Goal: Transaction & Acquisition: Purchase product/service

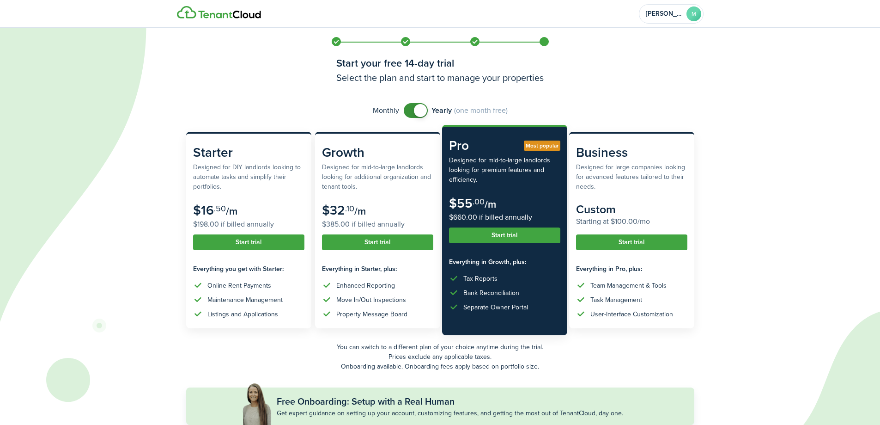
checkbox input "false"
click at [412, 112] on span at bounding box center [415, 110] width 9 height 15
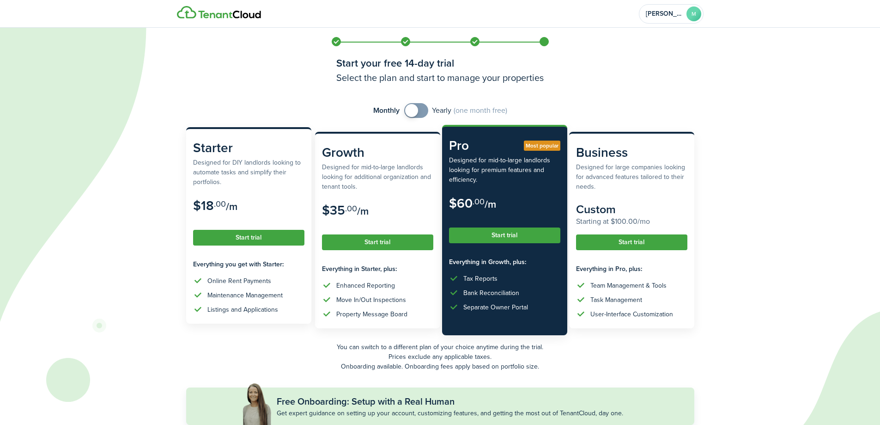
click at [245, 234] on button "Start trial" at bounding box center [248, 238] width 111 height 16
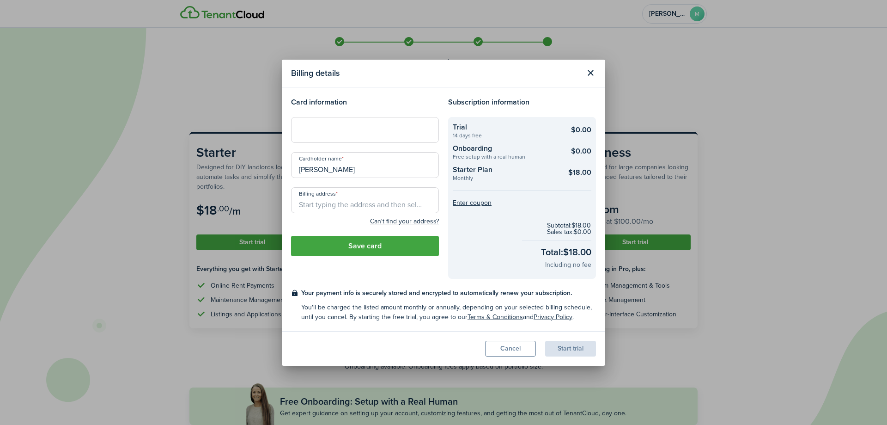
click at [326, 134] on iframe at bounding box center [365, 129] width 136 height 9
click at [423, 54] on div "Billing details Card information Cardholder name [PERSON_NAME] Billing address …" at bounding box center [443, 212] width 887 height 425
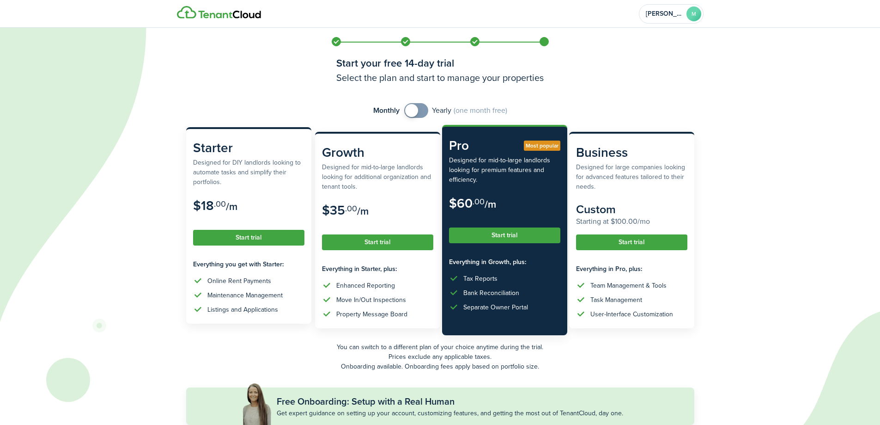
click at [239, 235] on button "Start trial" at bounding box center [248, 238] width 111 height 16
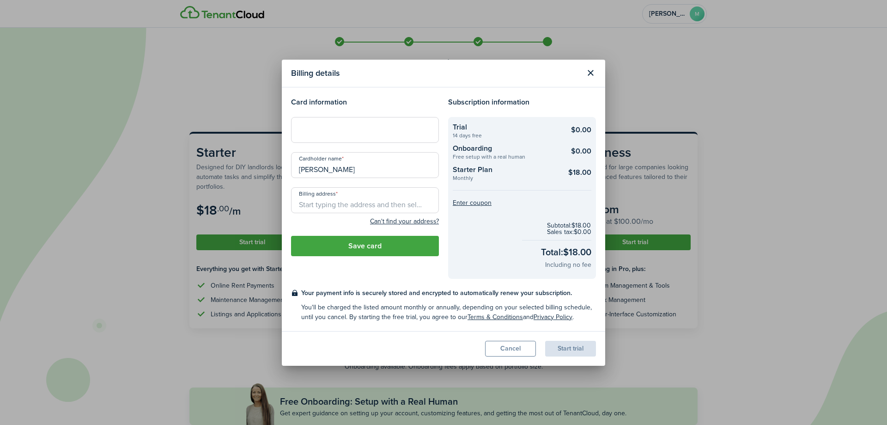
click at [338, 123] on div at bounding box center [365, 130] width 148 height 26
click at [385, 103] on h4 "Card information" at bounding box center [365, 102] width 148 height 11
click at [356, 197] on input "Billing address" at bounding box center [365, 200] width 148 height 26
click at [356, 198] on input "Billing address" at bounding box center [365, 200] width 148 height 26
click at [349, 194] on input "Billing address" at bounding box center [365, 200] width 148 height 26
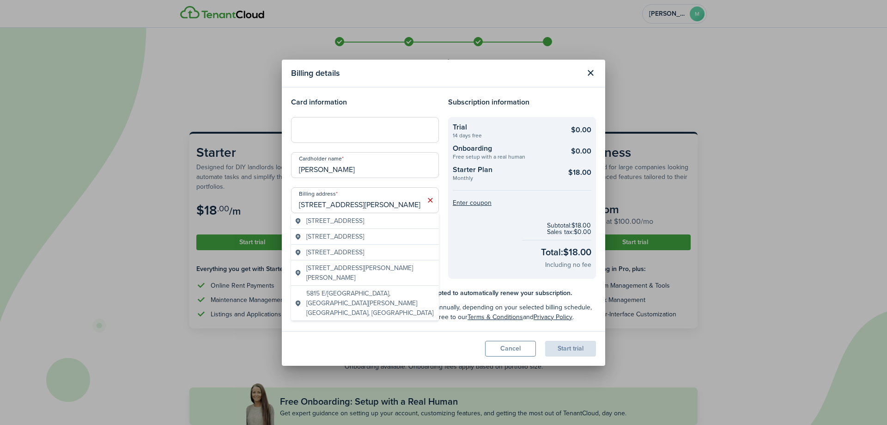
click at [364, 225] on span "[STREET_ADDRESS]" at bounding box center [335, 221] width 58 height 10
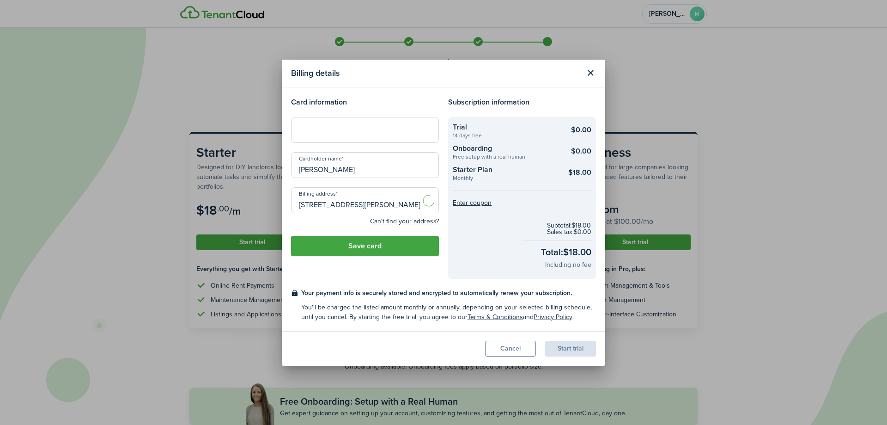
type input "[STREET_ADDRESS]"
click at [394, 248] on button "Save card" at bounding box center [365, 246] width 148 height 20
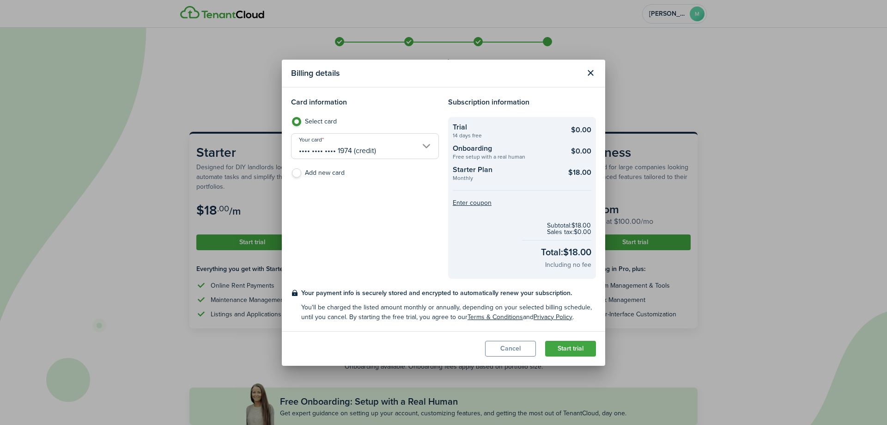
click at [572, 348] on button "Start trial" at bounding box center [570, 349] width 51 height 16
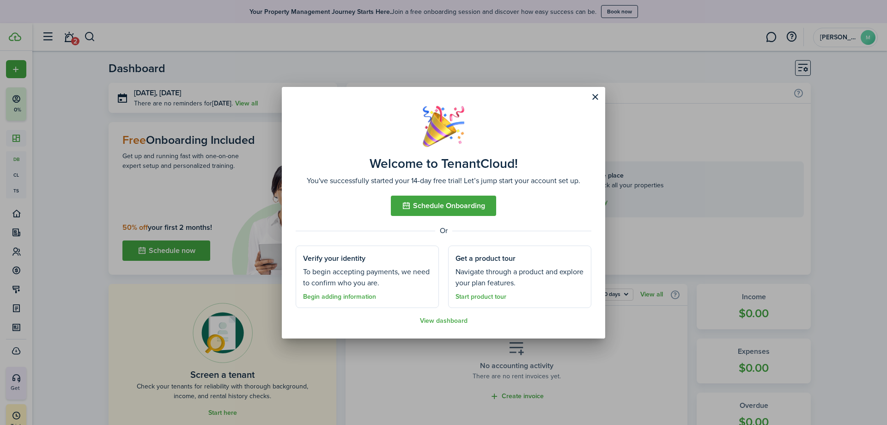
click at [594, 96] on button "Close modal" at bounding box center [595, 97] width 16 height 16
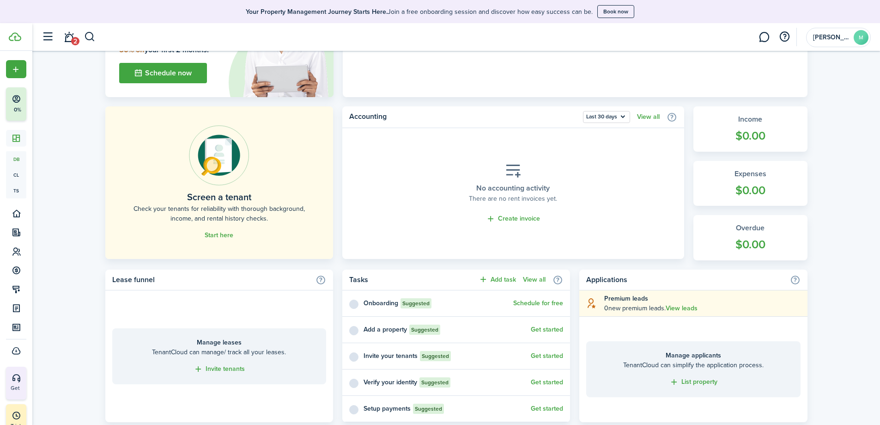
scroll to position [185, 0]
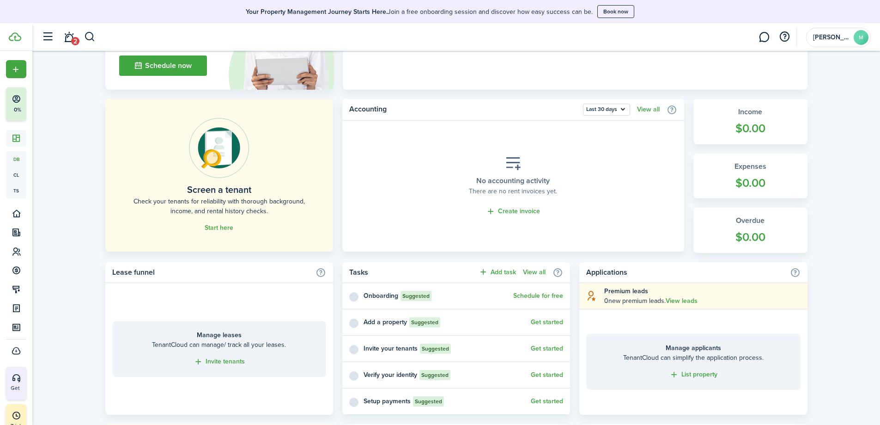
click at [223, 225] on link "Start here" at bounding box center [219, 227] width 29 height 7
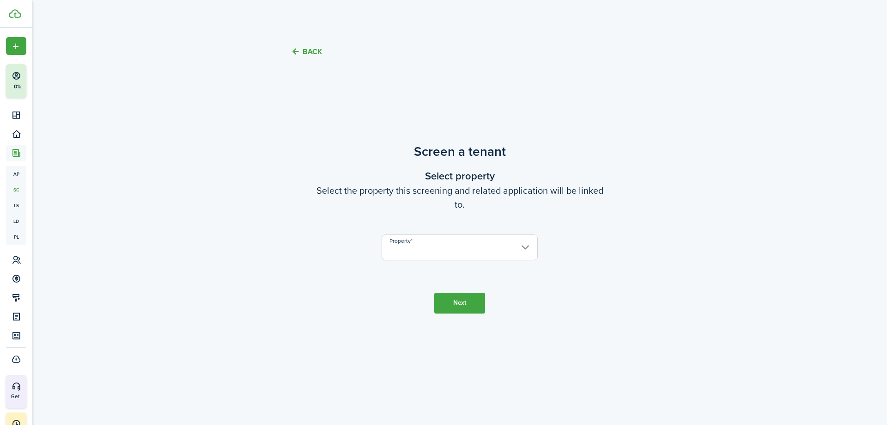
click at [424, 249] on input "Property" at bounding box center [460, 247] width 156 height 26
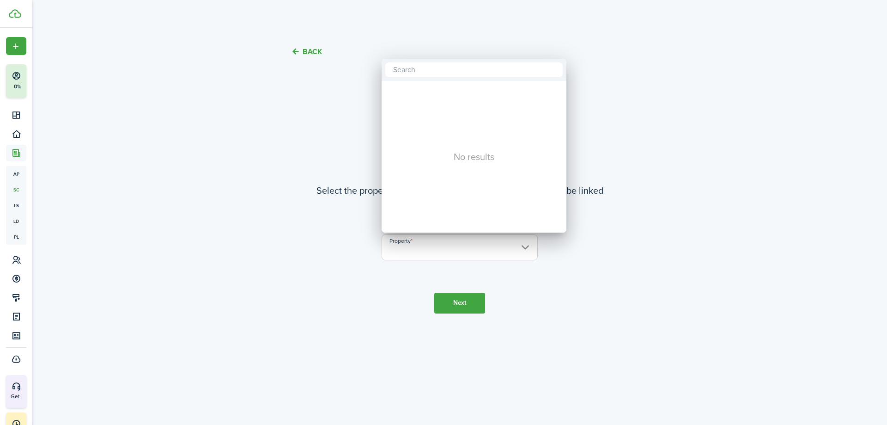
click at [516, 246] on div at bounding box center [443, 212] width 1035 height 572
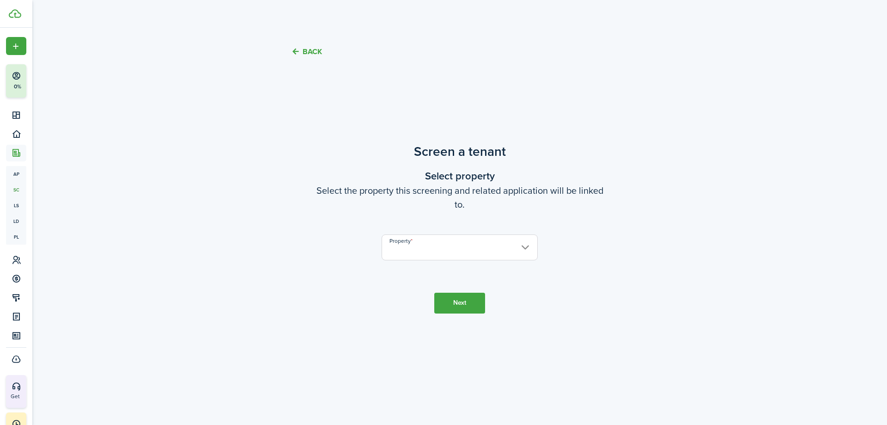
click at [444, 304] on button "Next" at bounding box center [459, 302] width 51 height 21
click at [430, 240] on input "Property" at bounding box center [460, 247] width 156 height 26
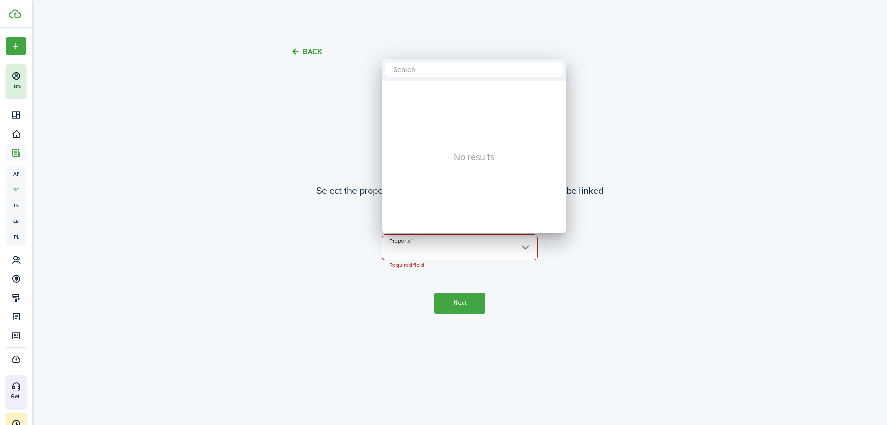
drag, startPoint x: 312, startPoint y: 210, endPoint x: 262, endPoint y: 132, distance: 93.1
click at [310, 197] on div at bounding box center [443, 212] width 1035 height 572
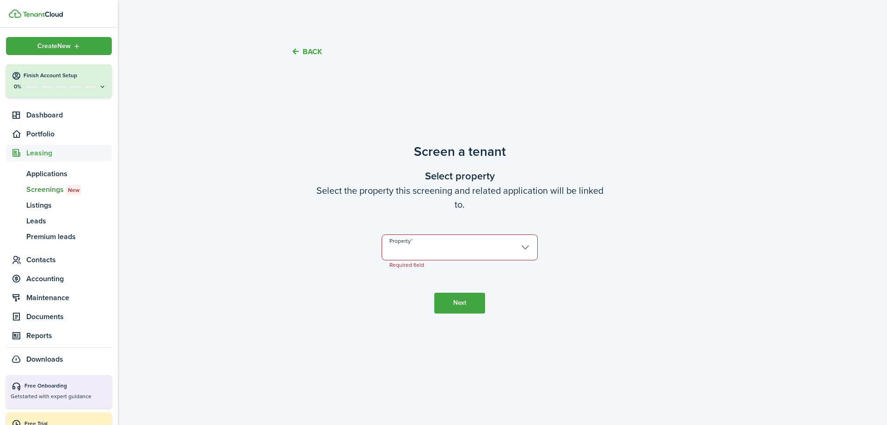
click at [23, 48] on div "Create New" at bounding box center [59, 46] width 106 height 18
click at [161, 95] on link "Create new property" at bounding box center [160, 93] width 81 height 16
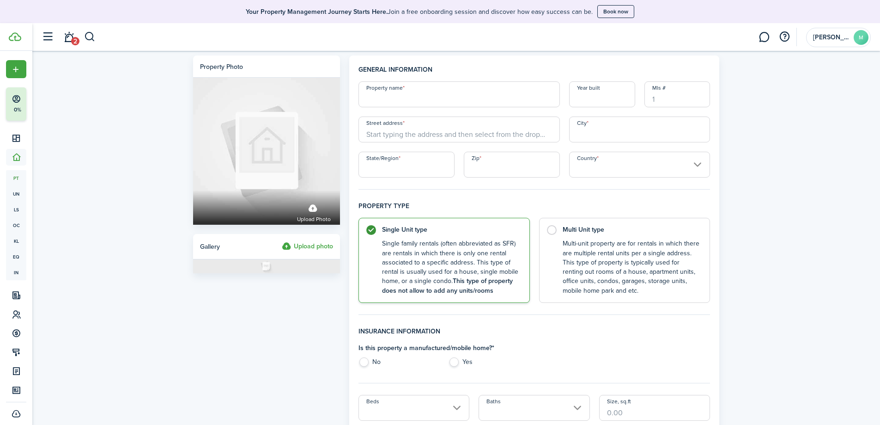
click at [402, 88] on input "Property name" at bounding box center [459, 94] width 201 height 26
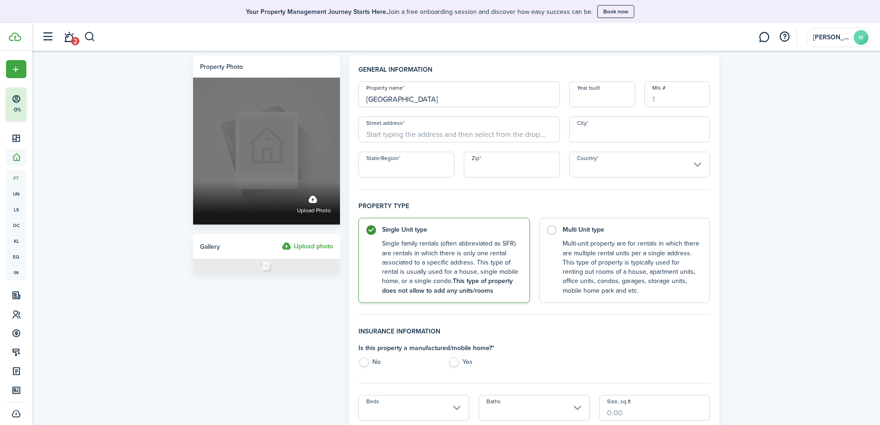
drag, startPoint x: 420, startPoint y: 102, endPoint x: 316, endPoint y: 86, distance: 105.2
type input "S"
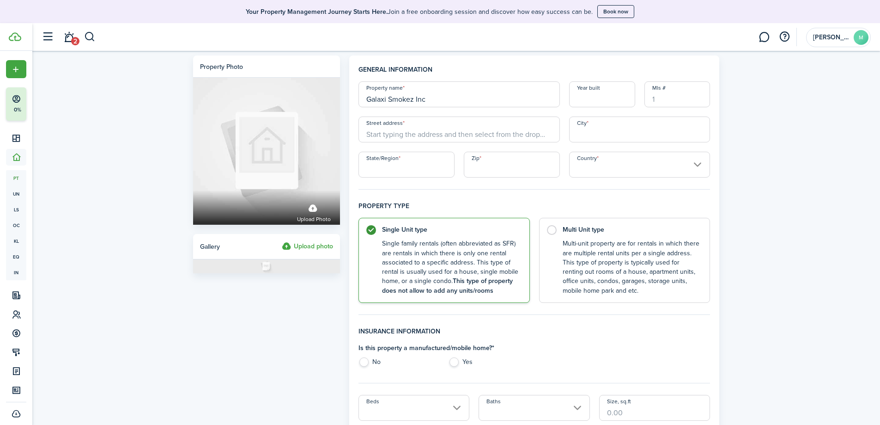
type input "Galaxi Smokez Inc"
click at [596, 97] on input "Year built" at bounding box center [602, 94] width 66 height 26
click at [459, 133] on input "Street address" at bounding box center [459, 129] width 201 height 26
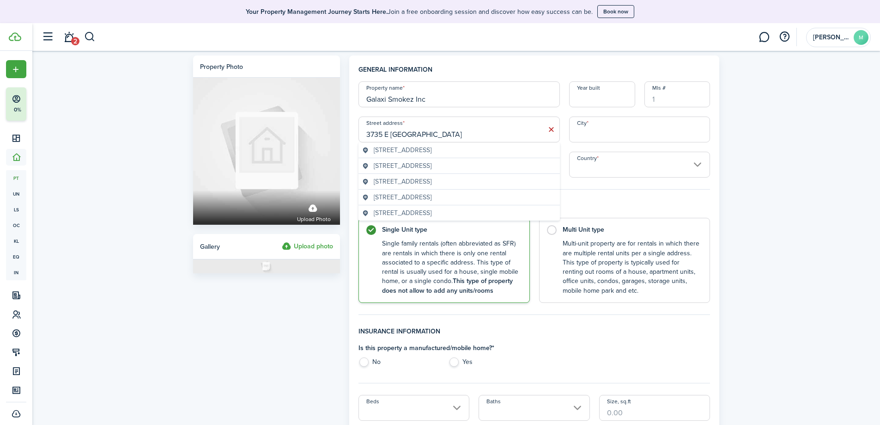
click at [432, 152] on span "[STREET_ADDRESS]" at bounding box center [403, 150] width 58 height 10
type input "[STREET_ADDRESS]"
type input "[GEOGRAPHIC_DATA]"
type input "CA"
type input "90804"
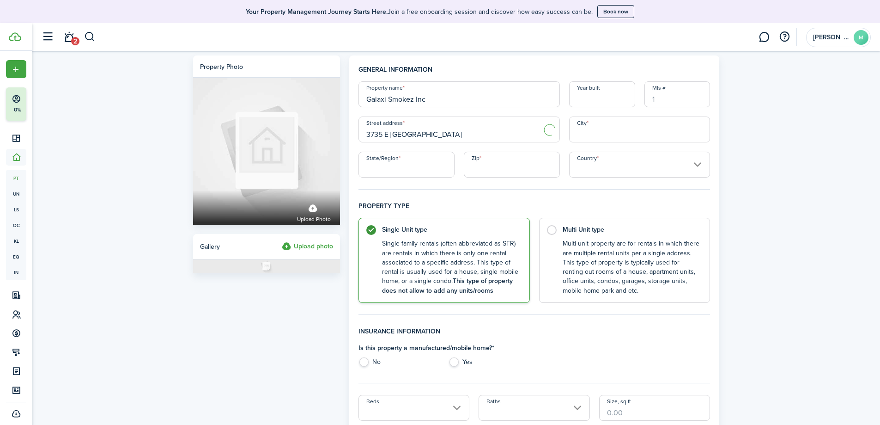
type input "[GEOGRAPHIC_DATA]"
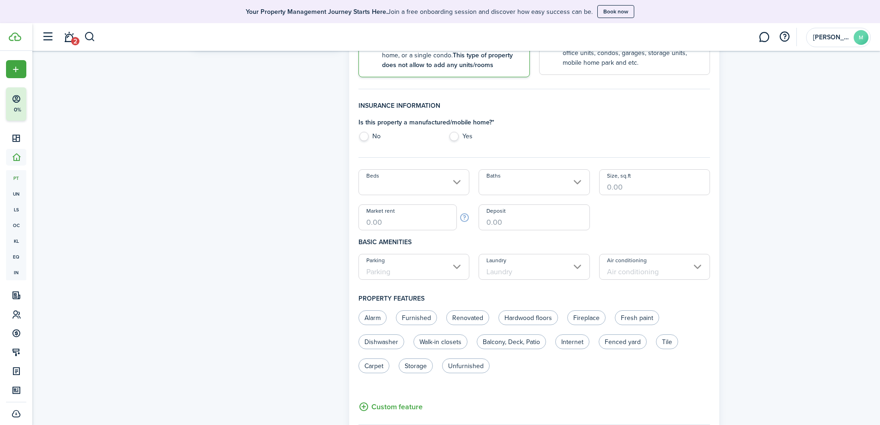
scroll to position [231, 0]
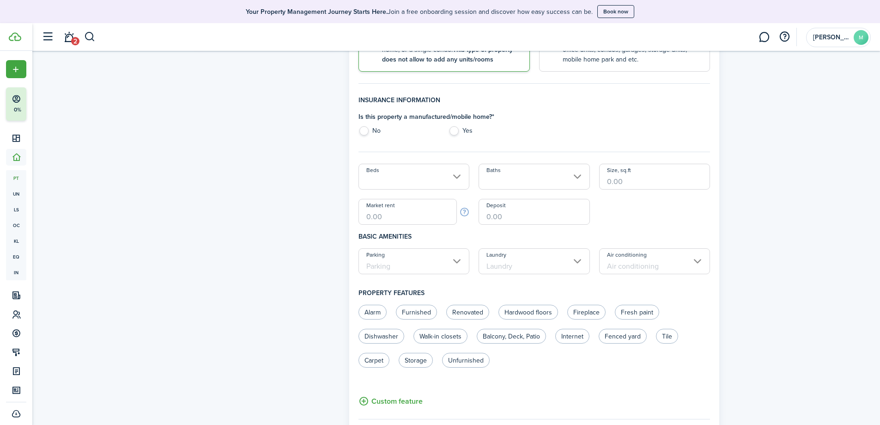
click at [367, 130] on label "No" at bounding box center [399, 133] width 81 height 14
radio input "true"
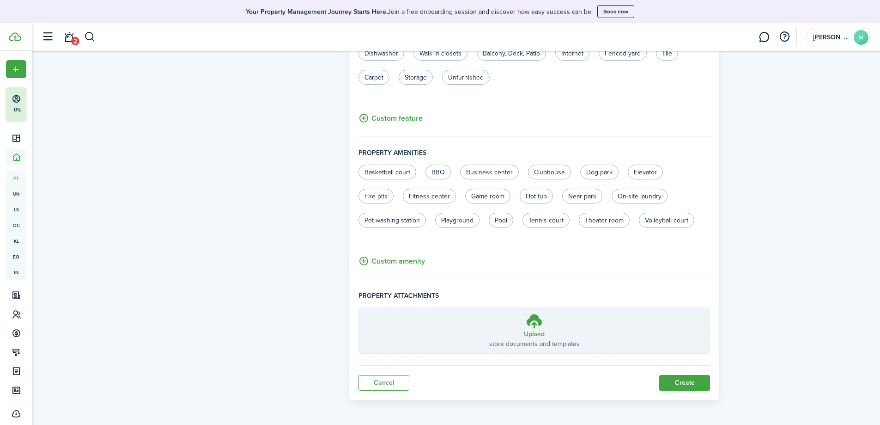
scroll to position [514, 0]
click at [700, 387] on button "Create" at bounding box center [684, 382] width 51 height 16
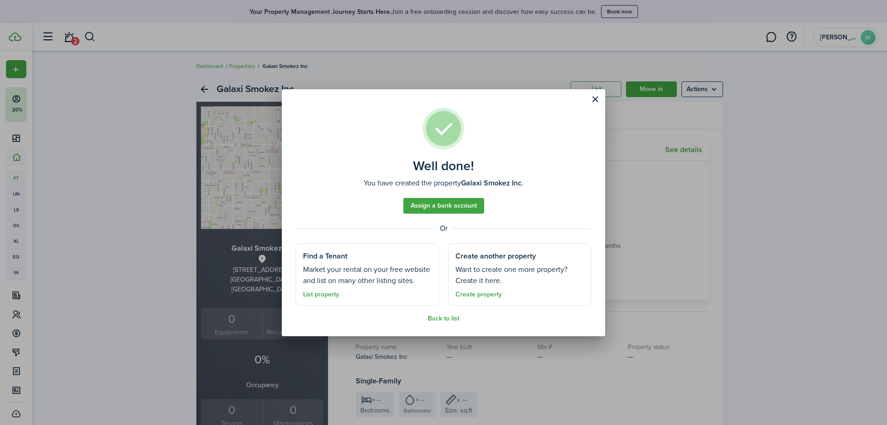
click at [592, 99] on button "Close modal" at bounding box center [595, 99] width 16 height 16
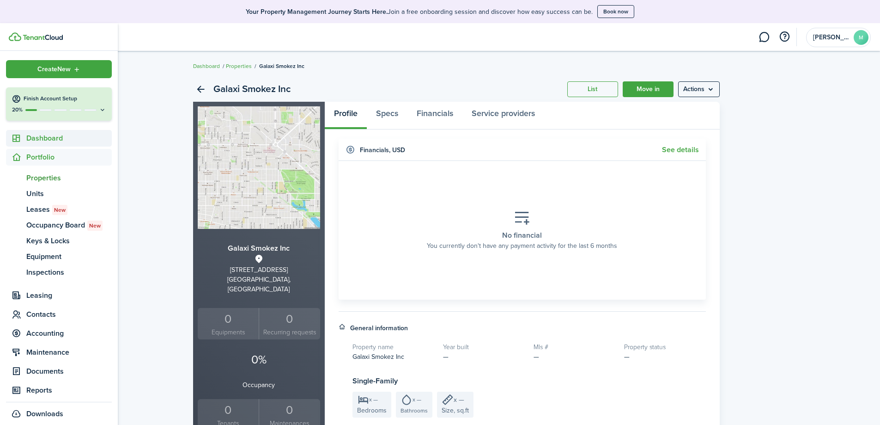
click at [53, 140] on span "Dashboard" at bounding box center [68, 138] width 85 height 11
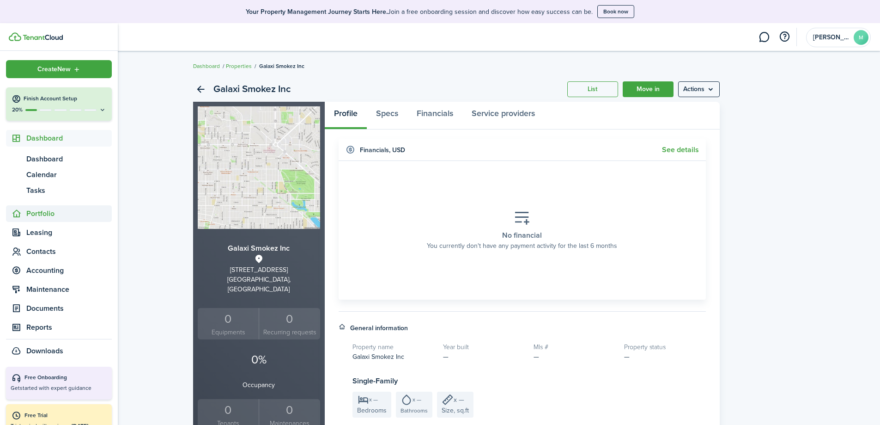
click at [43, 216] on span "Portfolio" at bounding box center [68, 213] width 85 height 11
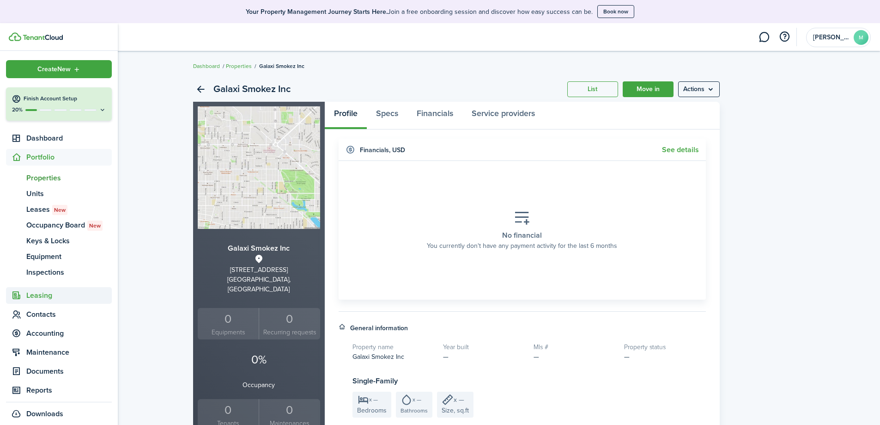
click at [50, 300] on span "Leasing" at bounding box center [68, 295] width 85 height 11
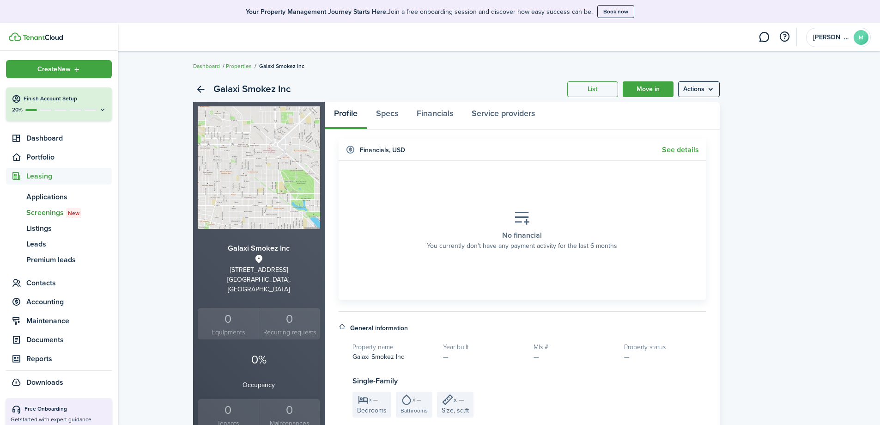
click at [53, 214] on span "Screenings New" at bounding box center [68, 212] width 85 height 11
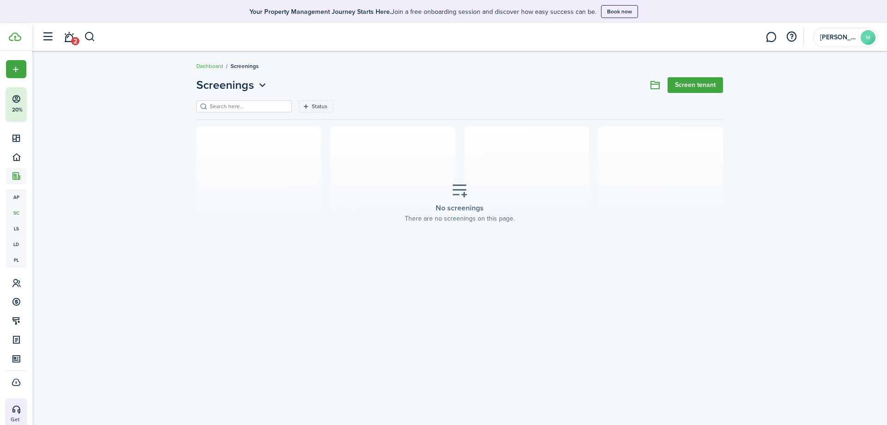
click at [696, 91] on link "Screen tenant" at bounding box center [695, 85] width 55 height 16
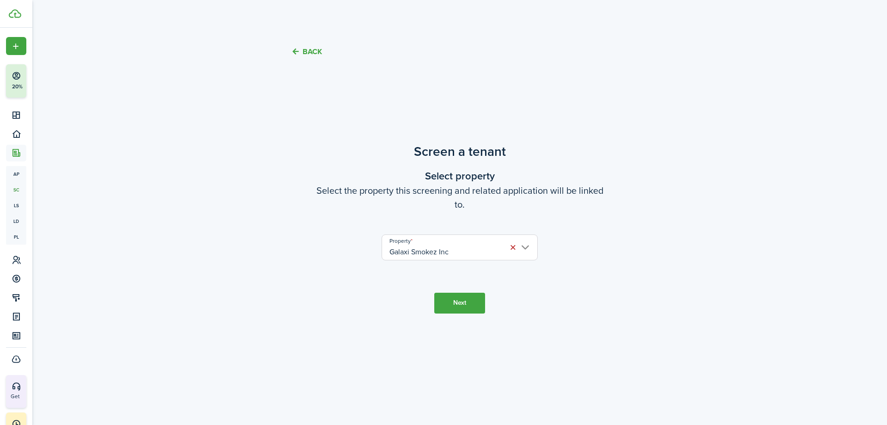
click at [464, 304] on button "Next" at bounding box center [459, 302] width 51 height 21
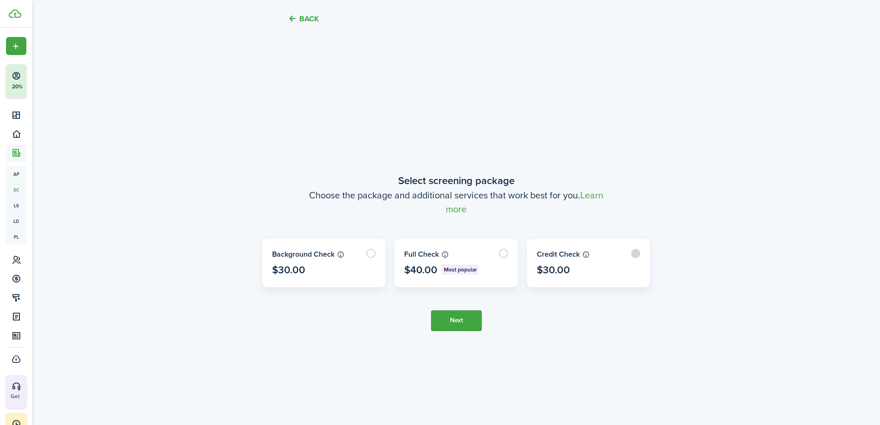
scroll to position [353, 0]
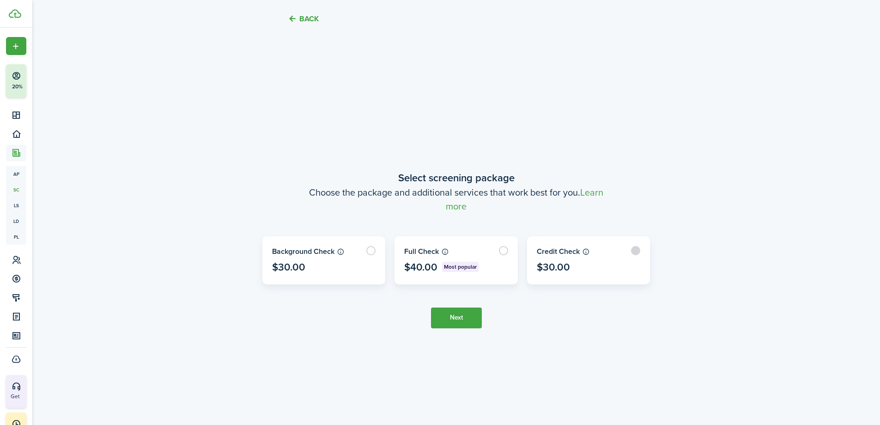
click at [636, 256] on label at bounding box center [589, 260] width 122 height 47
radio input "true"
click at [459, 313] on button "Next" at bounding box center [456, 317] width 51 height 21
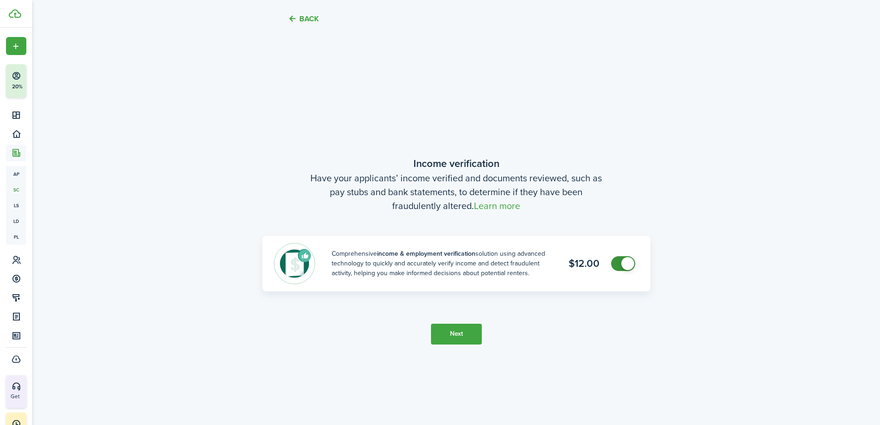
scroll to position [778, 0]
checkbox input "false"
click at [622, 268] on span at bounding box center [623, 262] width 9 height 15
click at [461, 337] on button "Next" at bounding box center [456, 332] width 51 height 21
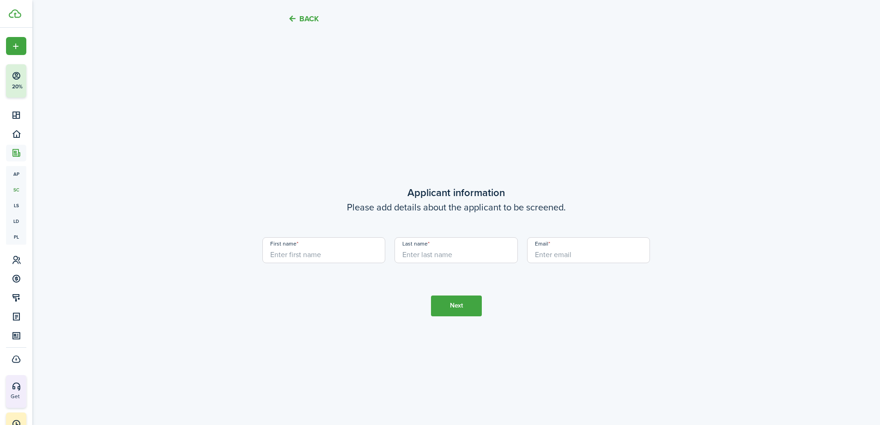
scroll to position [1203, 0]
click at [304, 255] on input "First name" at bounding box center [323, 249] width 123 height 26
type input "[PERSON_NAME]"
type input "Betar"
click at [589, 245] on input "Email" at bounding box center [588, 249] width 123 height 26
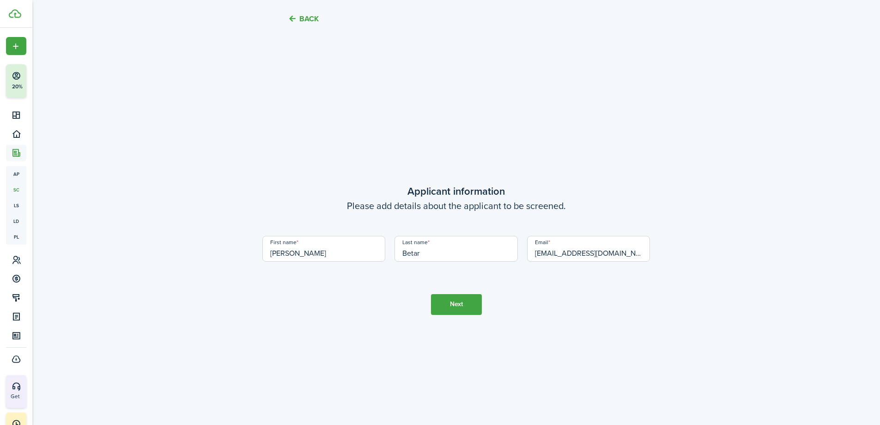
type input "[EMAIL_ADDRESS][DOMAIN_NAME]"
click at [459, 303] on button "Next" at bounding box center [456, 304] width 51 height 21
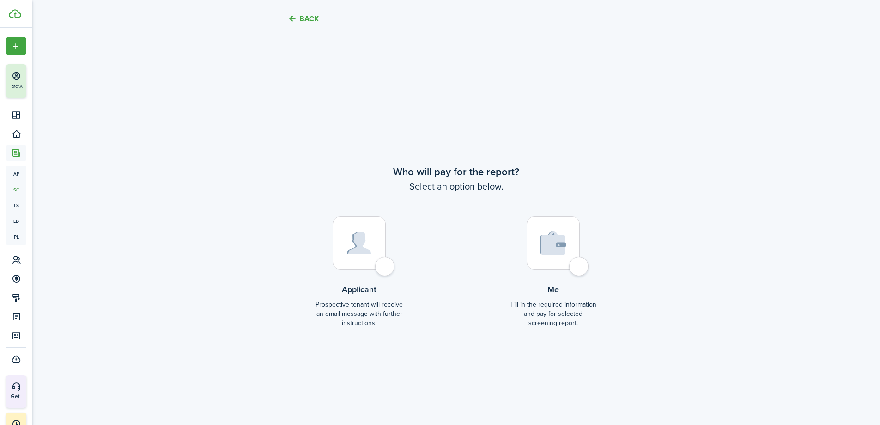
scroll to position [1627, 0]
click at [574, 257] on div at bounding box center [553, 242] width 53 height 53
radio input "true"
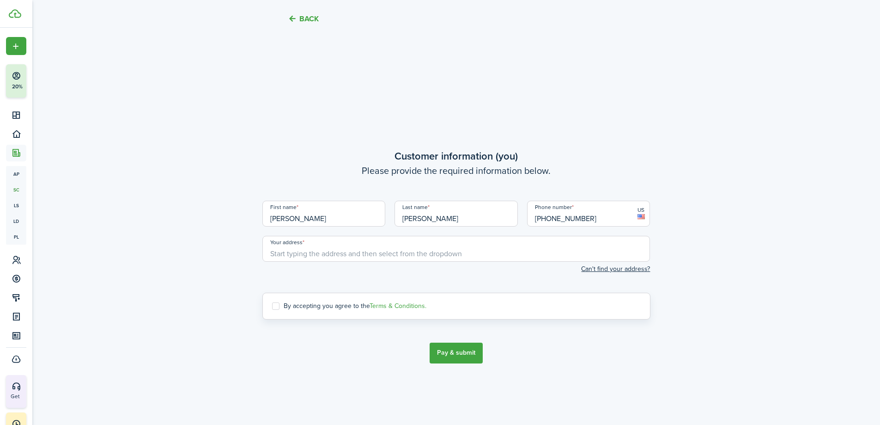
scroll to position [2052, 0]
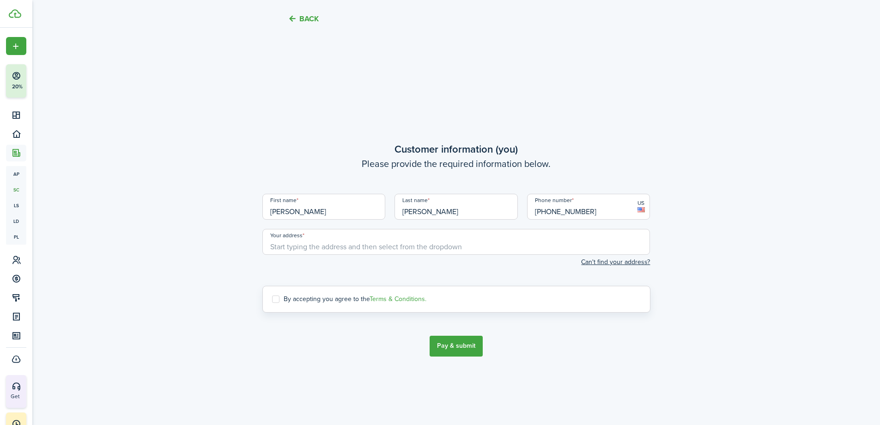
click at [343, 249] on input "Your address" at bounding box center [456, 242] width 388 height 26
type input "P"
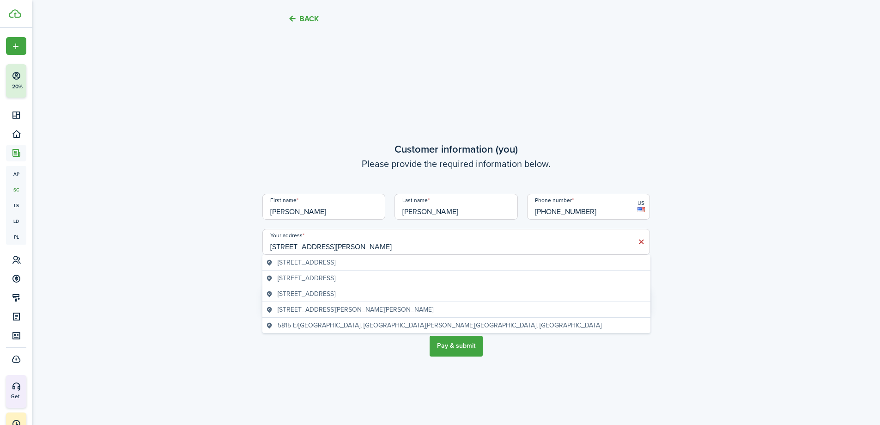
click at [335, 261] on span "[STREET_ADDRESS]" at bounding box center [307, 262] width 58 height 10
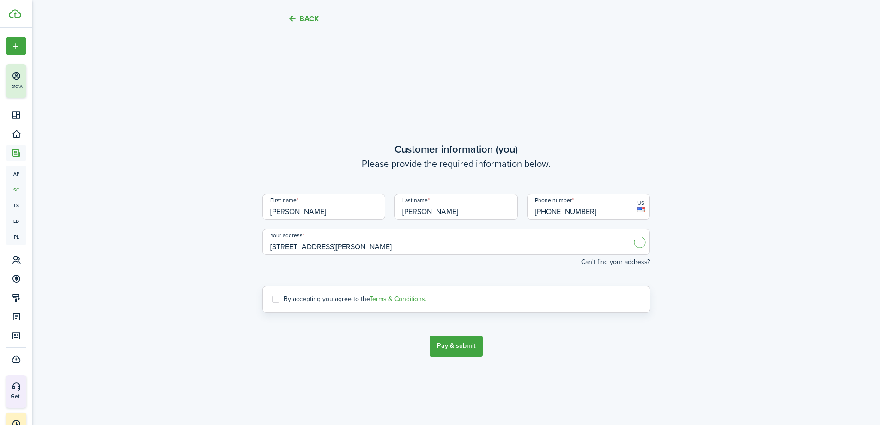
type input "[STREET_ADDRESS]"
click at [273, 299] on label "By accepting you agree to the Terms & Conditions." at bounding box center [349, 298] width 154 height 7
click at [272, 299] on input "By accepting you agree to the Terms & Conditions." at bounding box center [272, 298] width 0 height 0
checkbox input "true"
click at [465, 345] on button "Pay & submit" at bounding box center [456, 345] width 53 height 21
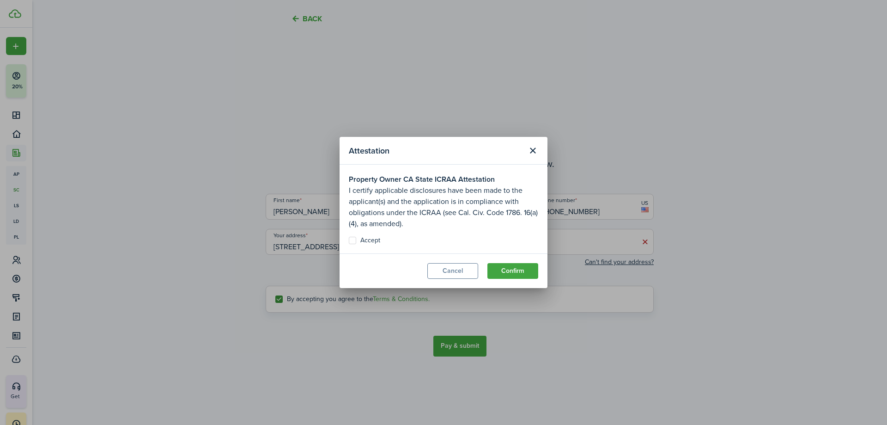
click at [349, 242] on modal-body "Property Owner CA State ICRAA Attestation I certify applicable disclosures have…" at bounding box center [444, 208] width 208 height 89
click at [350, 238] on label "Accept" at bounding box center [364, 240] width 31 height 7
click at [349, 240] on input "Accept" at bounding box center [348, 240] width 0 height 0
checkbox input "true"
click at [502, 268] on button "Confirm" at bounding box center [512, 271] width 51 height 16
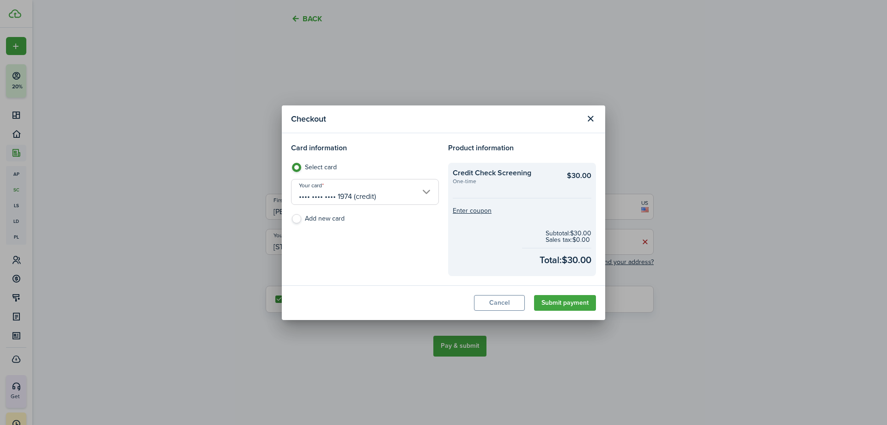
click at [566, 303] on button "Submit payment" at bounding box center [565, 303] width 62 height 16
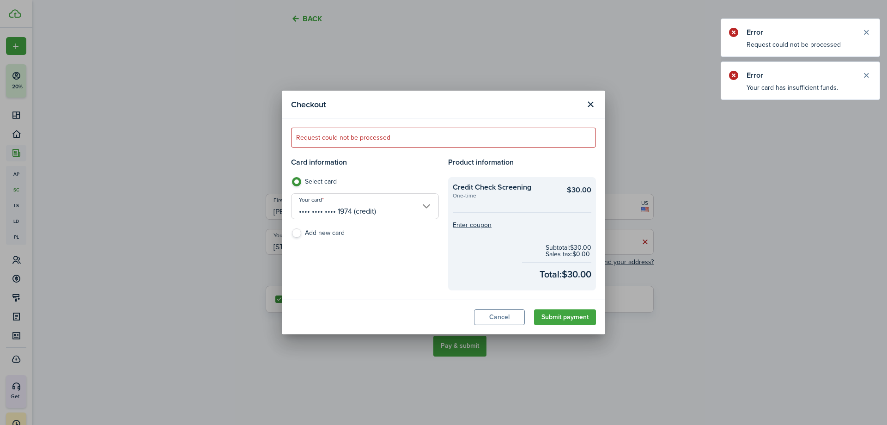
click at [319, 232] on label "Add new card" at bounding box center [365, 235] width 148 height 14
radio input "false"
radio input "true"
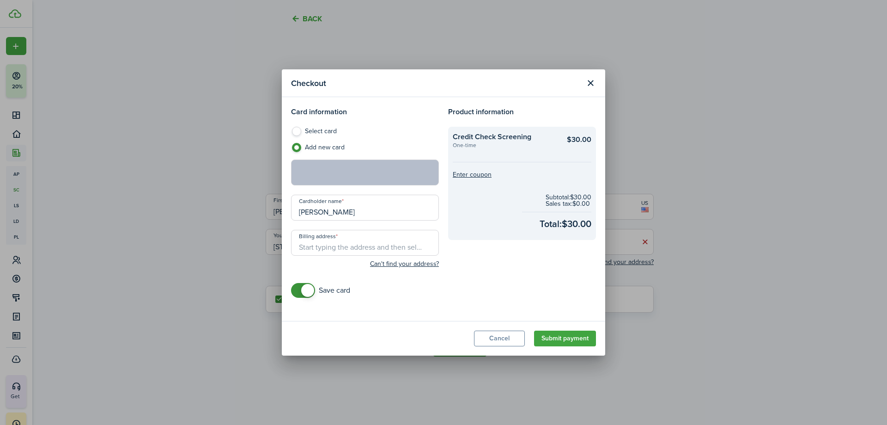
click at [367, 240] on input "Billing address" at bounding box center [365, 243] width 148 height 26
click at [331, 247] on input "Billing address" at bounding box center [365, 243] width 148 height 26
click at [364, 267] on span "[STREET_ADDRESS]" at bounding box center [335, 263] width 58 height 10
type input "[STREET_ADDRESS]"
click at [558, 335] on button "Submit payment" at bounding box center [565, 338] width 62 height 16
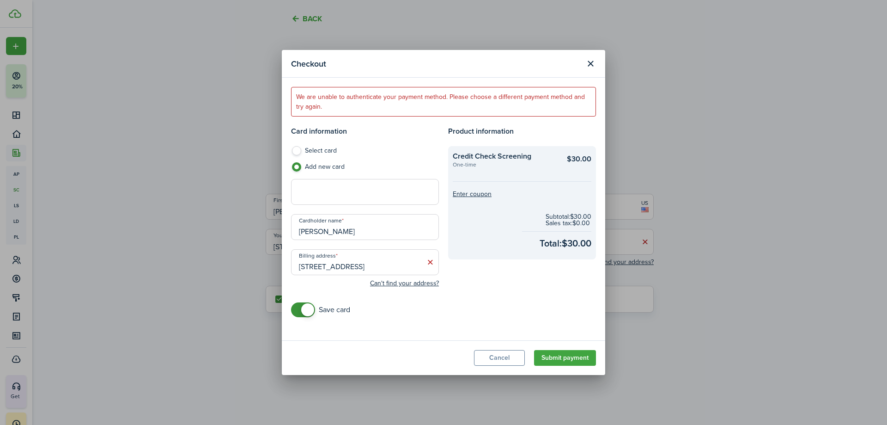
click at [560, 355] on button "Submit payment" at bounding box center [565, 358] width 62 height 16
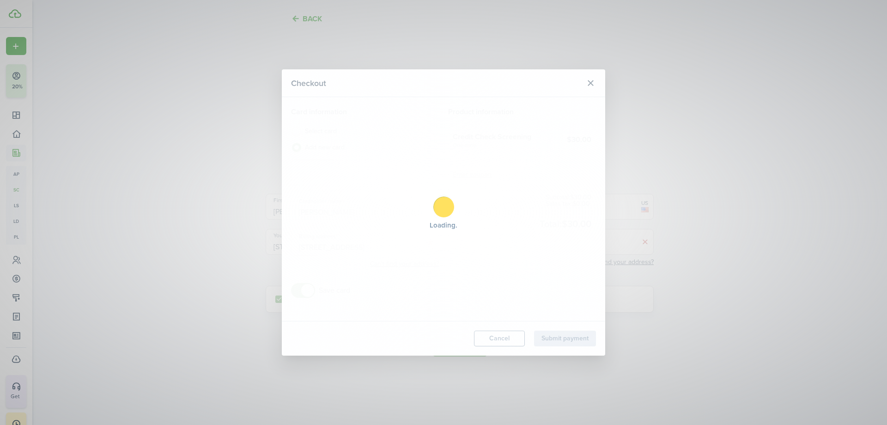
radio input "true"
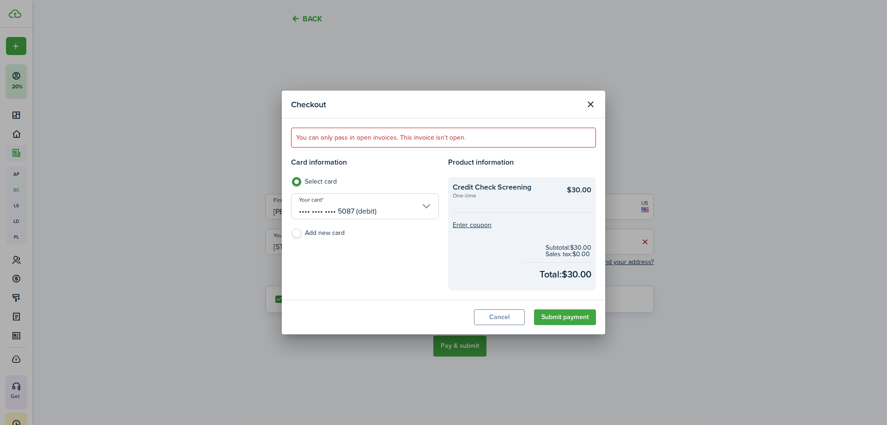
click at [569, 316] on button "Submit payment" at bounding box center [565, 317] width 62 height 16
click at [394, 209] on input "•••• •••• •••• 5087 (debit)" at bounding box center [365, 206] width 148 height 26
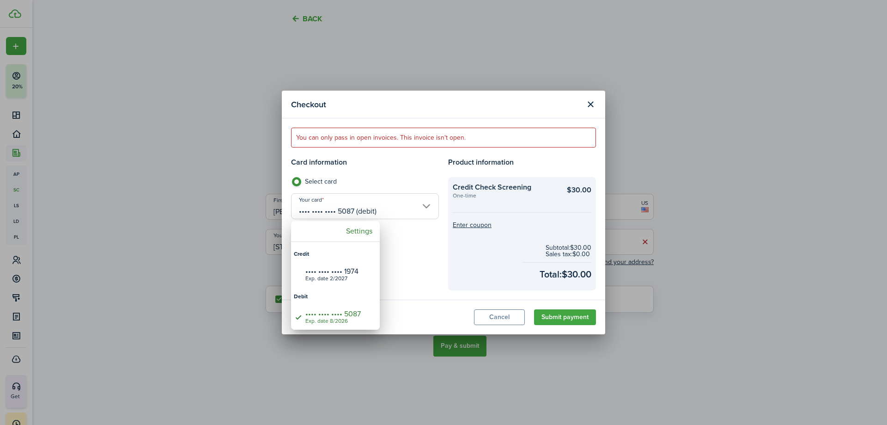
click at [394, 209] on div at bounding box center [443, 212] width 1035 height 572
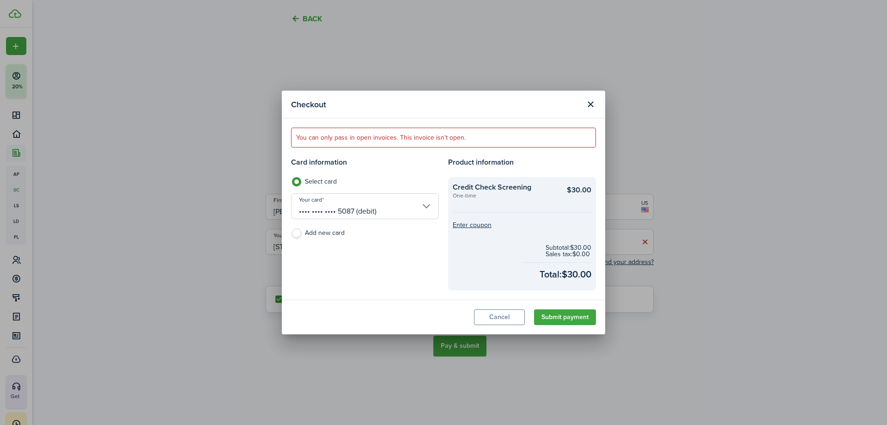
click at [578, 320] on button "Submit payment" at bounding box center [565, 317] width 62 height 16
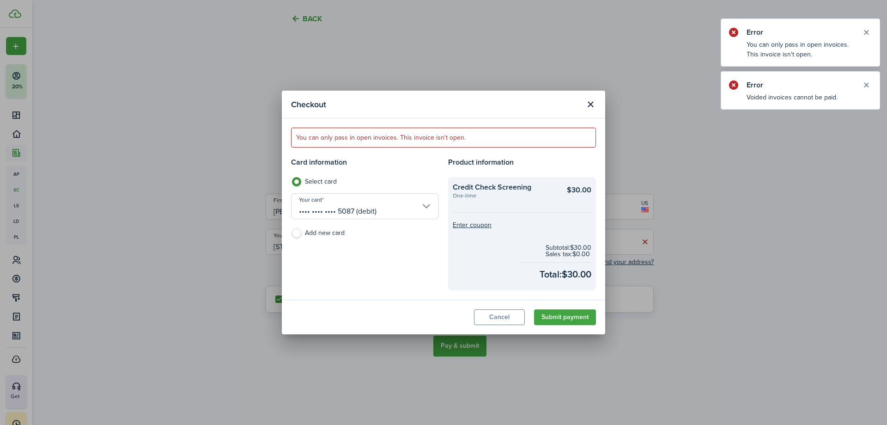
click at [862, 82] on button "Close notify" at bounding box center [866, 85] width 13 height 13
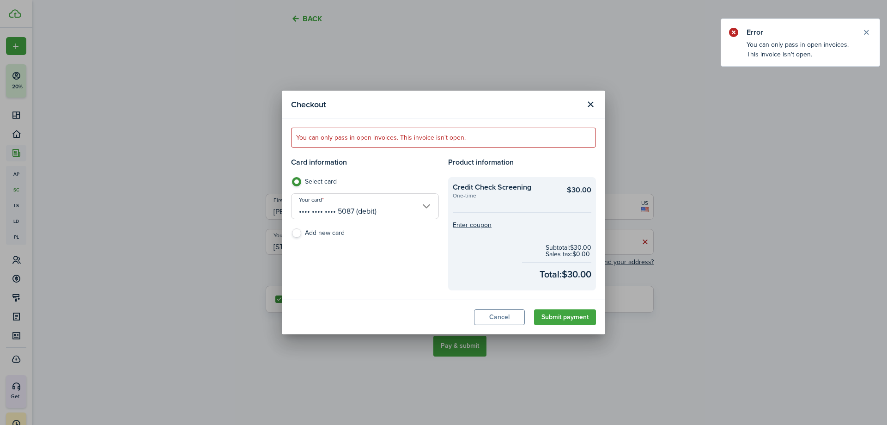
click at [868, 31] on button "Close notify" at bounding box center [866, 32] width 13 height 13
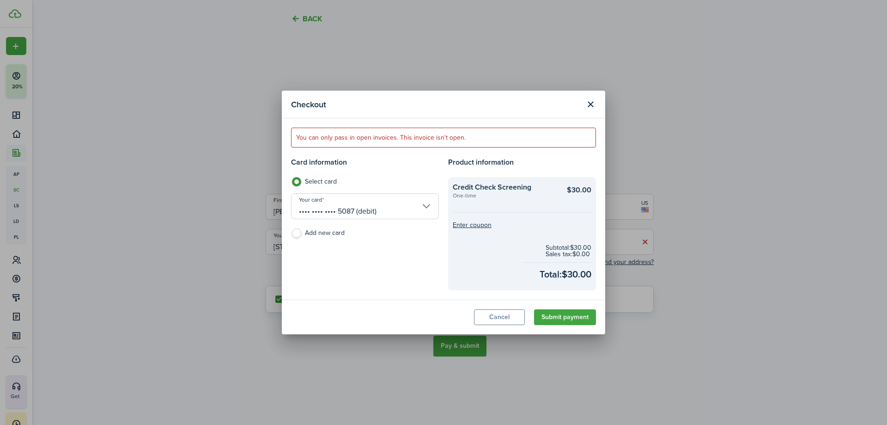
click at [593, 102] on button "Close modal" at bounding box center [591, 105] width 16 height 16
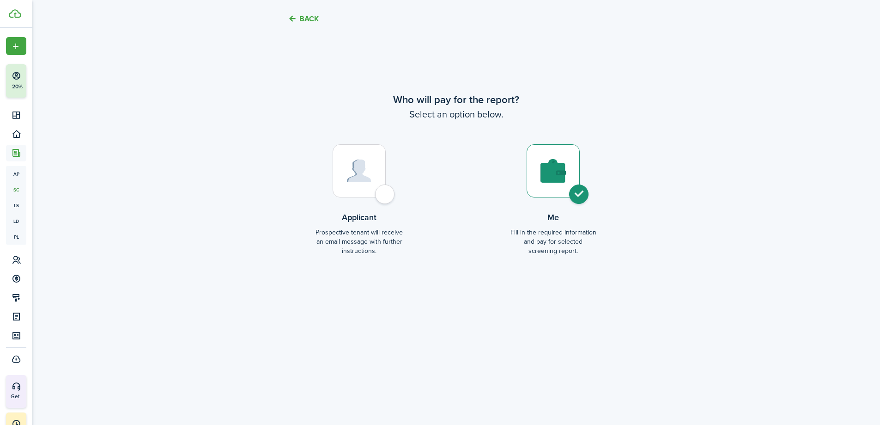
scroll to position [1682, 0]
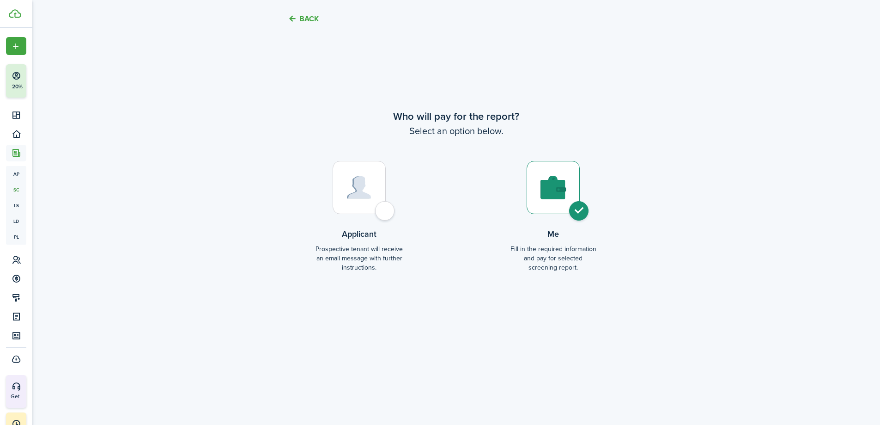
click at [567, 183] on div at bounding box center [553, 187] width 53 height 53
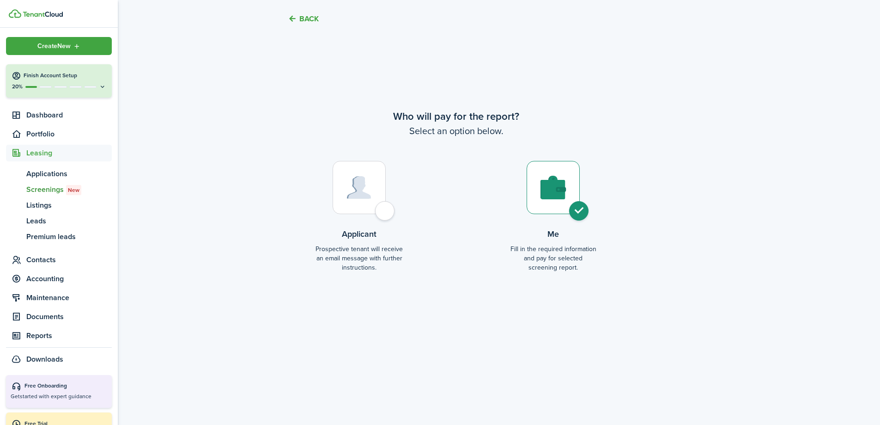
click at [38, 187] on span "Screenings New" at bounding box center [68, 189] width 85 height 11
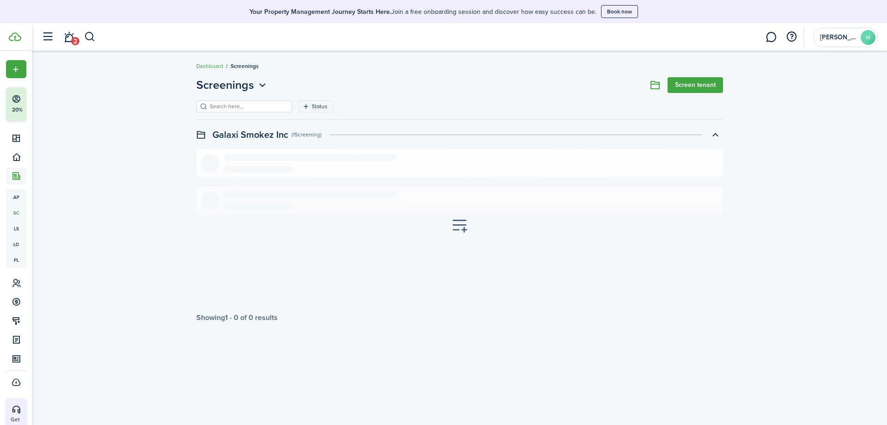
click at [692, 85] on link "Screen tenant" at bounding box center [695, 85] width 55 height 16
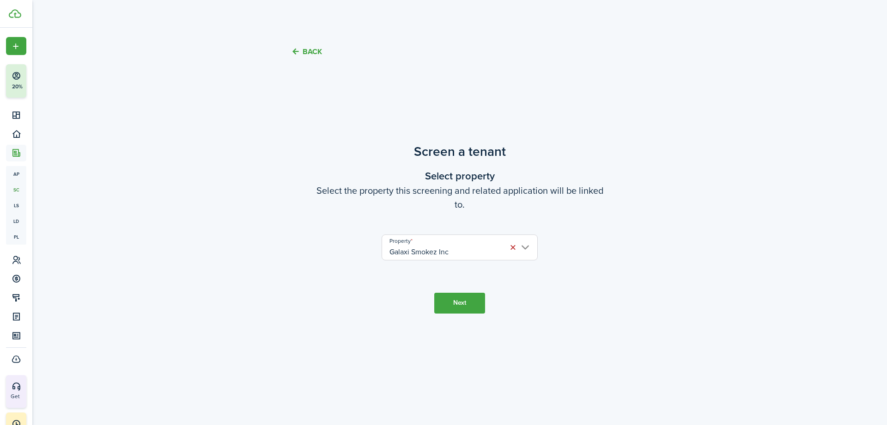
click at [447, 312] on button "Next" at bounding box center [459, 302] width 51 height 21
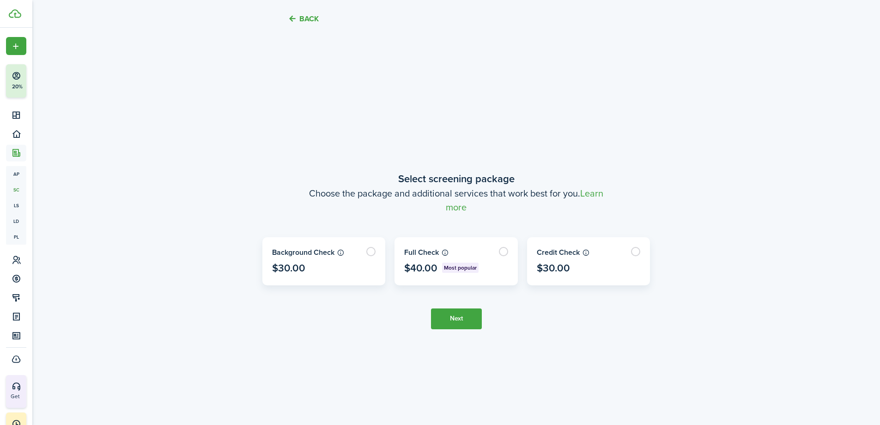
scroll to position [353, 0]
click at [608, 271] on label at bounding box center [589, 260] width 122 height 47
radio input "true"
click at [458, 321] on button "Next" at bounding box center [456, 317] width 51 height 21
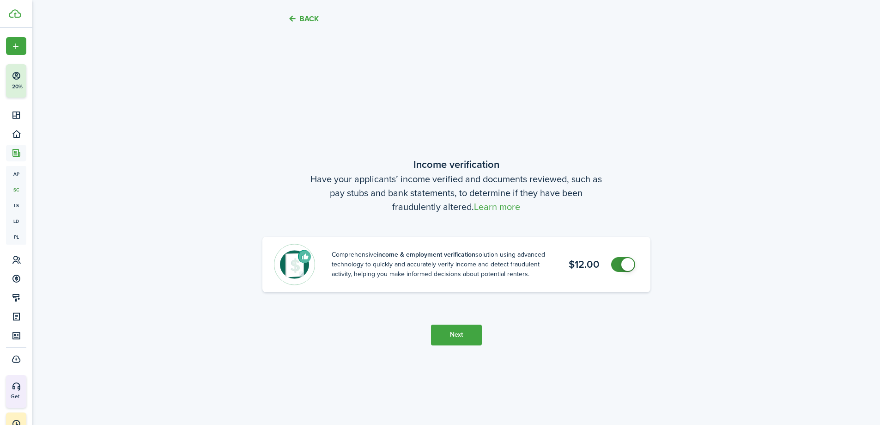
scroll to position [778, 0]
checkbox input "false"
click at [625, 264] on span at bounding box center [627, 262] width 13 height 13
click at [454, 329] on button "Next" at bounding box center [456, 332] width 51 height 21
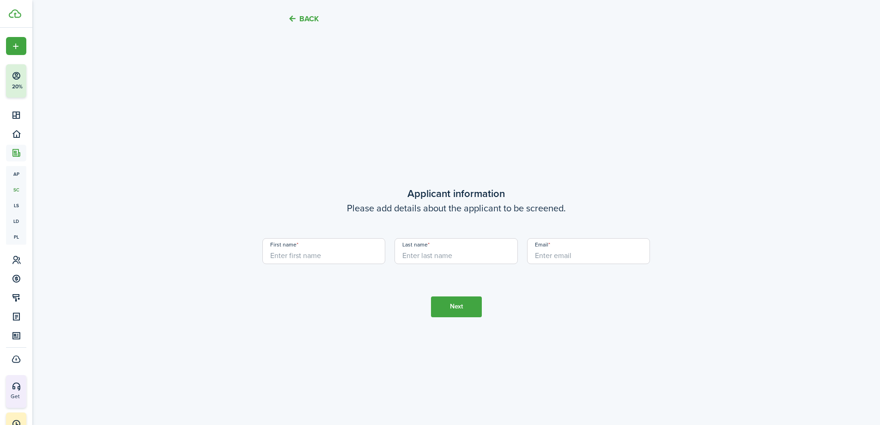
scroll to position [1203, 0]
click at [356, 249] on input "First name" at bounding box center [323, 249] width 123 height 26
type input "[PERSON_NAME]"
type input "Betar"
click at [603, 250] on input "Email" at bounding box center [588, 249] width 123 height 26
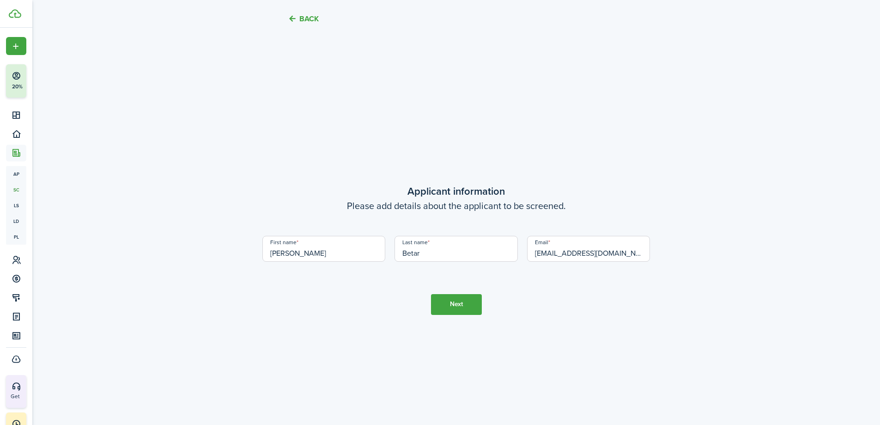
type input "[EMAIL_ADDRESS][DOMAIN_NAME]"
click at [461, 303] on button "Next" at bounding box center [456, 304] width 51 height 21
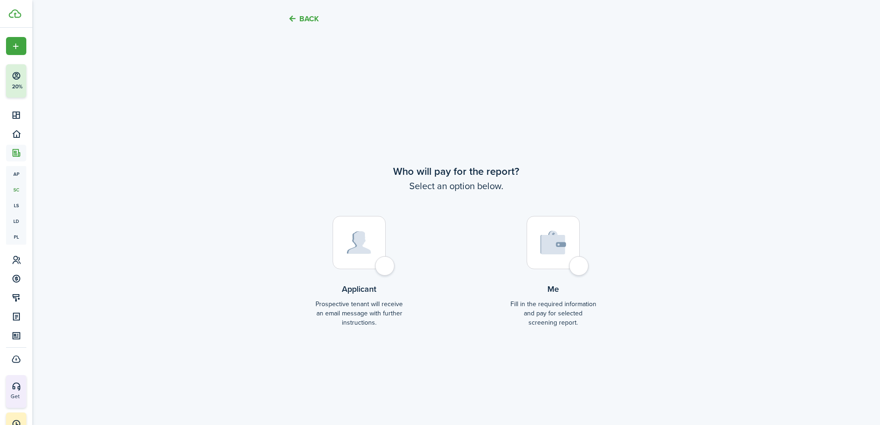
click at [559, 259] on div at bounding box center [553, 242] width 53 height 53
radio input "true"
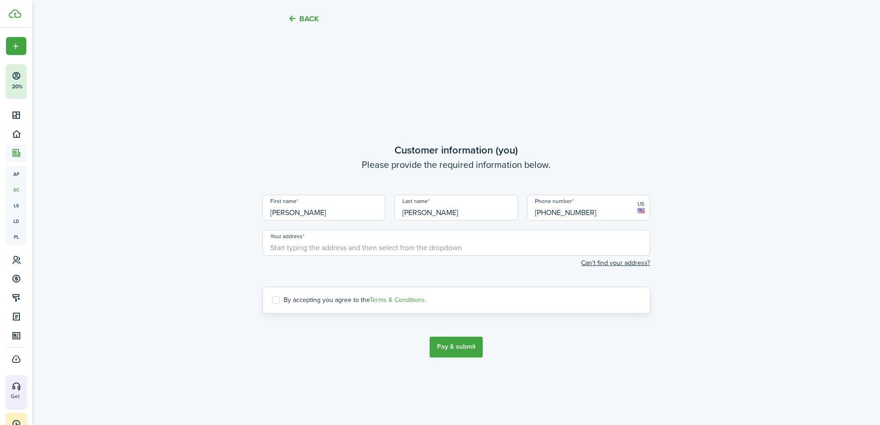
scroll to position [2052, 0]
click at [334, 251] on input "Your address" at bounding box center [456, 242] width 388 height 26
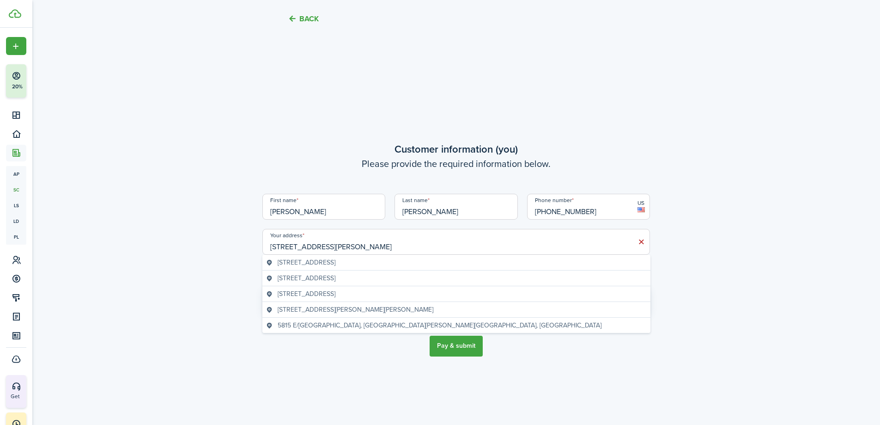
click at [335, 265] on span "[STREET_ADDRESS]" at bounding box center [307, 262] width 58 height 10
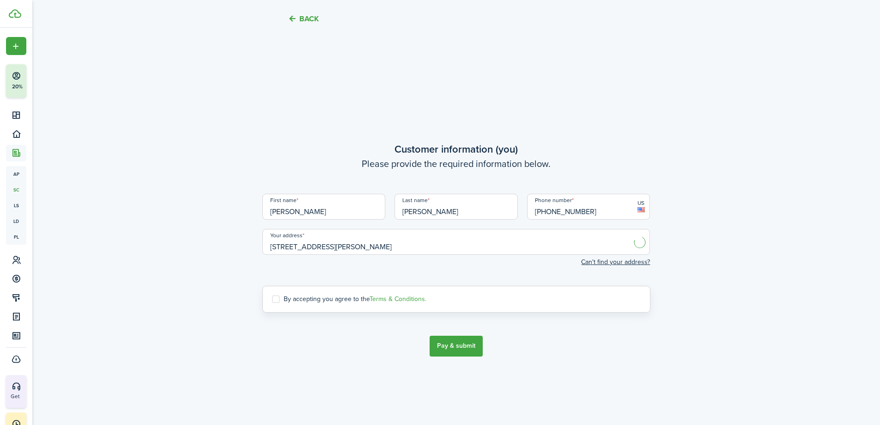
type input "[STREET_ADDRESS]"
click at [277, 302] on label "By accepting you agree to the Terms & Conditions." at bounding box center [349, 298] width 154 height 7
click at [272, 299] on input "By accepting you agree to the Terms & Conditions." at bounding box center [272, 298] width 0 height 0
checkbox input "true"
click at [439, 341] on button "Pay & submit" at bounding box center [456, 345] width 53 height 21
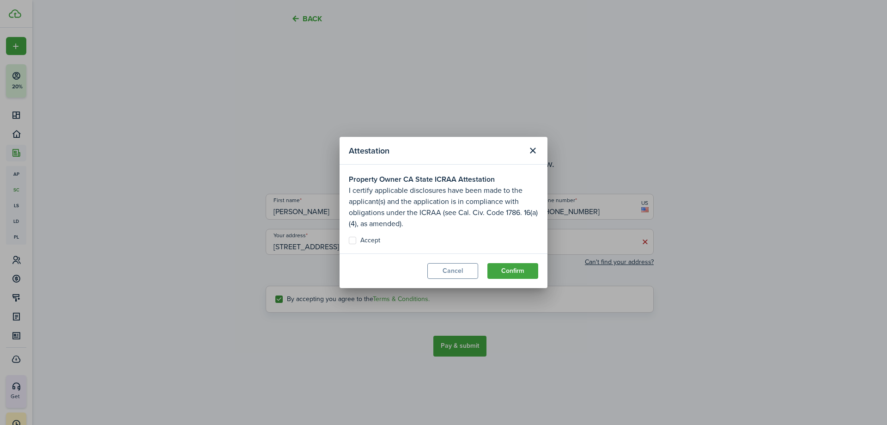
click at [353, 241] on label "Accept" at bounding box center [364, 240] width 31 height 7
click at [349, 241] on input "Accept" at bounding box center [348, 240] width 0 height 0
checkbox input "true"
click at [503, 267] on button "Confirm" at bounding box center [512, 271] width 51 height 16
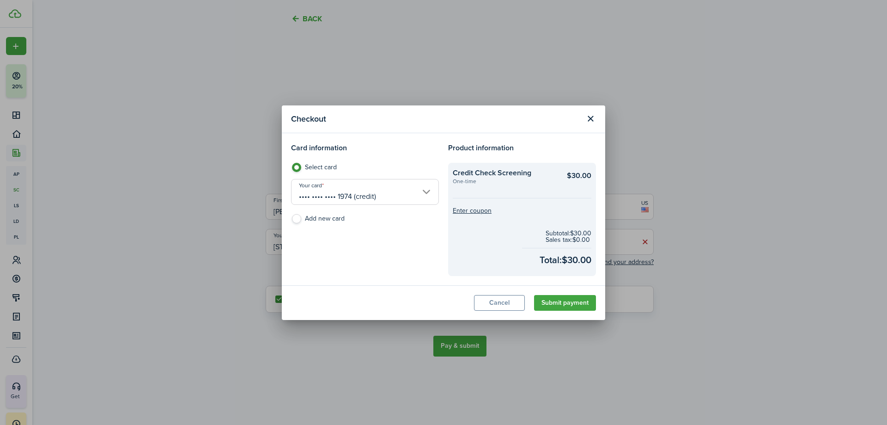
click at [376, 199] on input "•••• •••• •••• 1974 (credit)" at bounding box center [365, 192] width 148 height 26
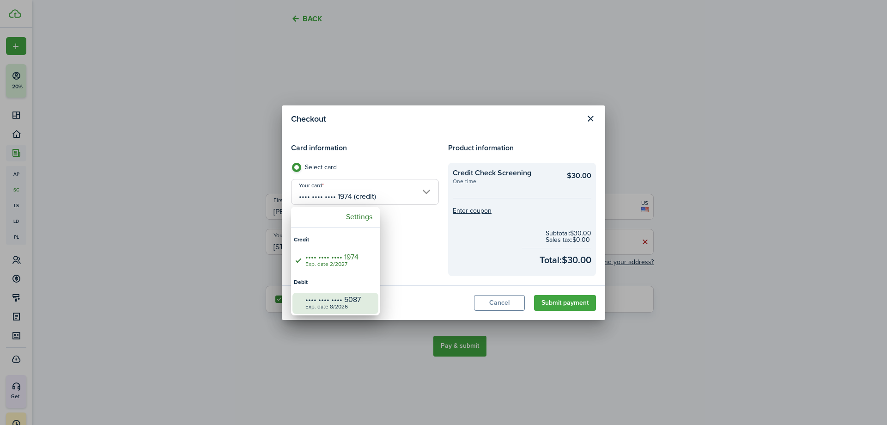
click at [352, 295] on div "•••• •••• •••• 5087" at bounding box center [338, 299] width 67 height 8
type input "•••• •••• •••• 5087 (debit)"
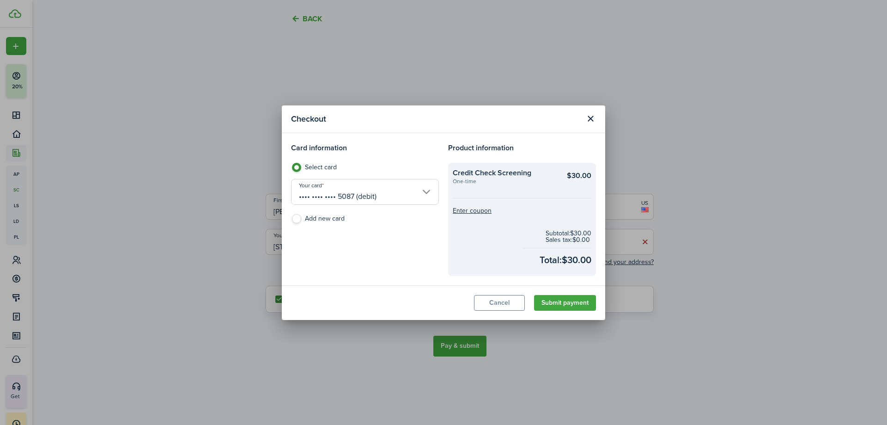
click at [582, 302] on button "Submit payment" at bounding box center [565, 303] width 62 height 16
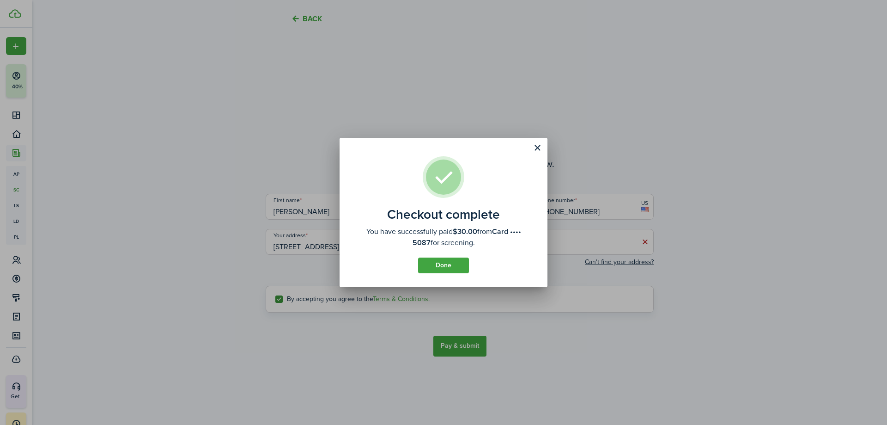
click at [445, 263] on button "Done" at bounding box center [443, 265] width 51 height 16
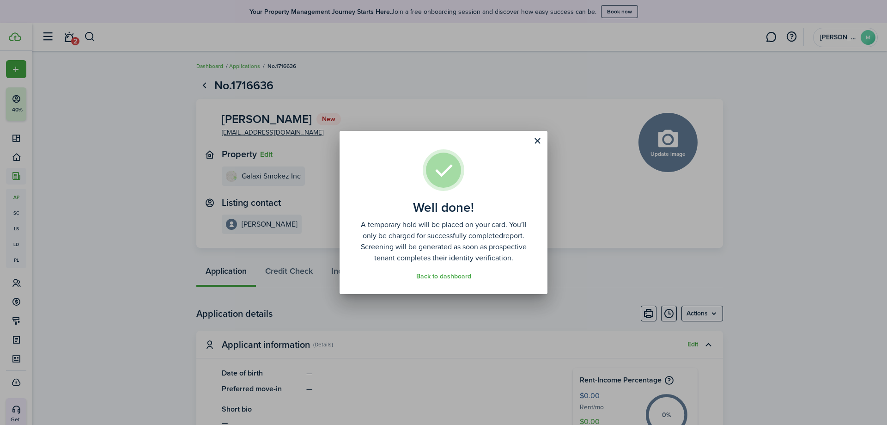
click at [534, 139] on button "Close modal" at bounding box center [537, 141] width 16 height 16
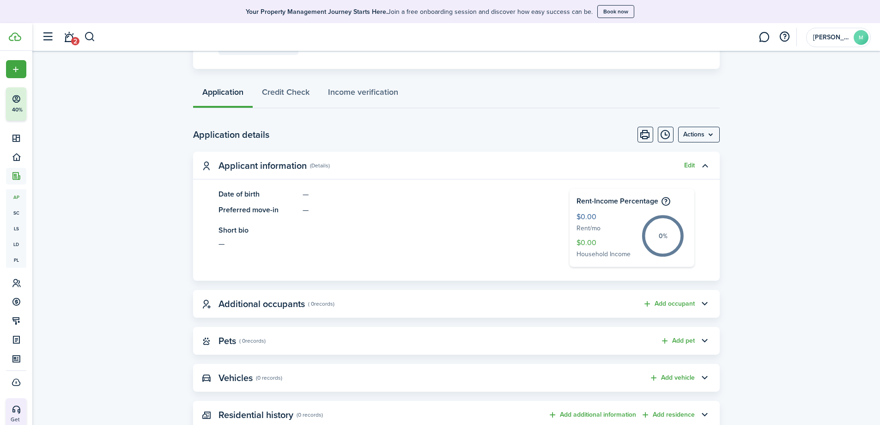
scroll to position [185, 0]
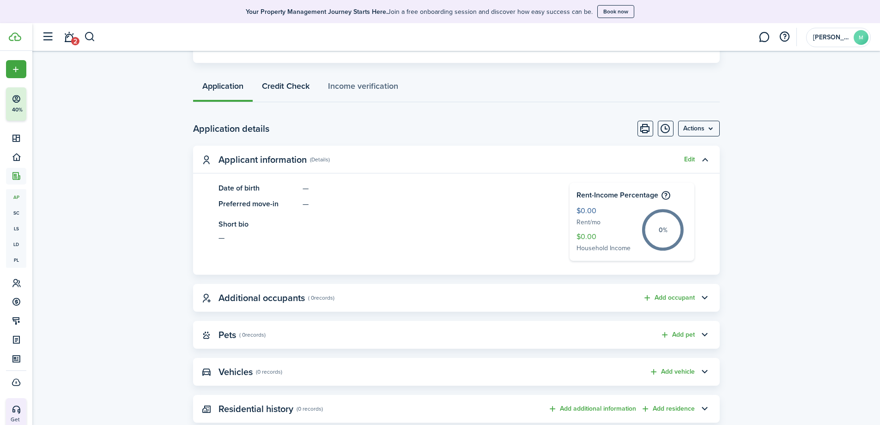
click at [283, 91] on link "Credit Check" at bounding box center [286, 88] width 66 height 28
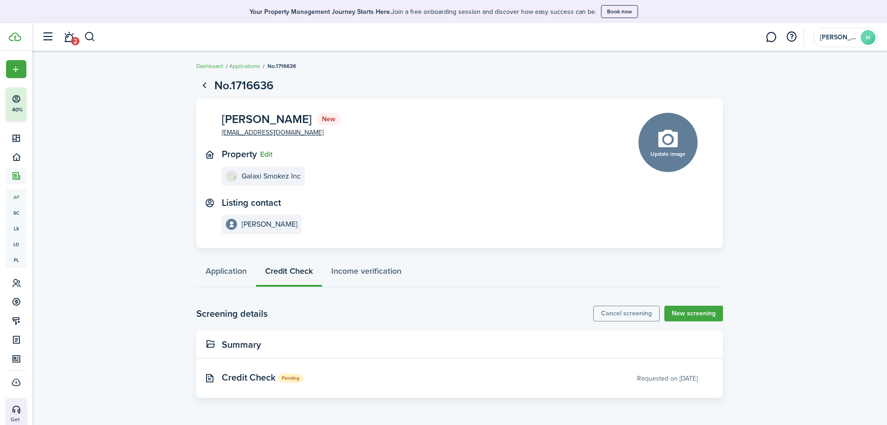
click at [298, 383] on panel-main-body "Credit Check Pending Requested on [DATE]" at bounding box center [459, 377] width 527 height 39
click at [256, 376] on span "Credit Check" at bounding box center [249, 377] width 54 height 14
click at [201, 270] on link "Application" at bounding box center [226, 273] width 60 height 28
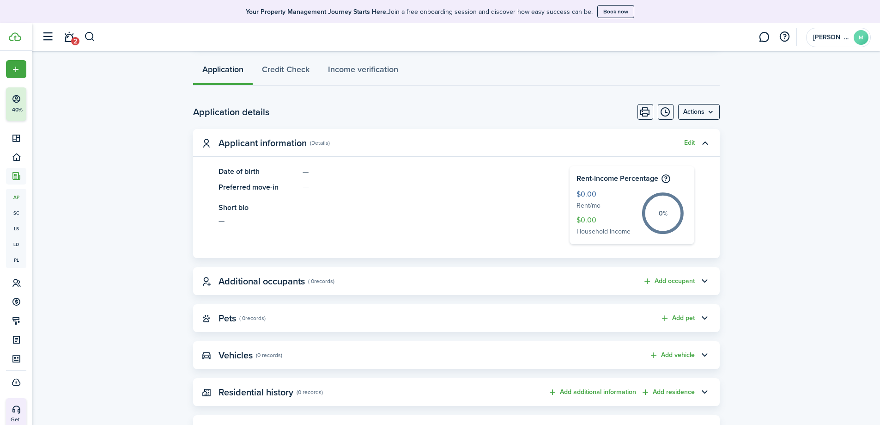
scroll to position [231, 0]
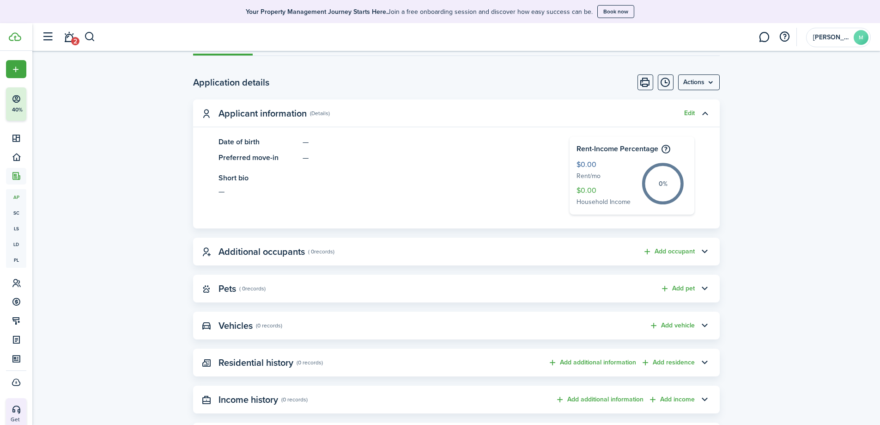
click at [244, 144] on panel-main-title "Date of birth" at bounding box center [259, 141] width 80 height 11
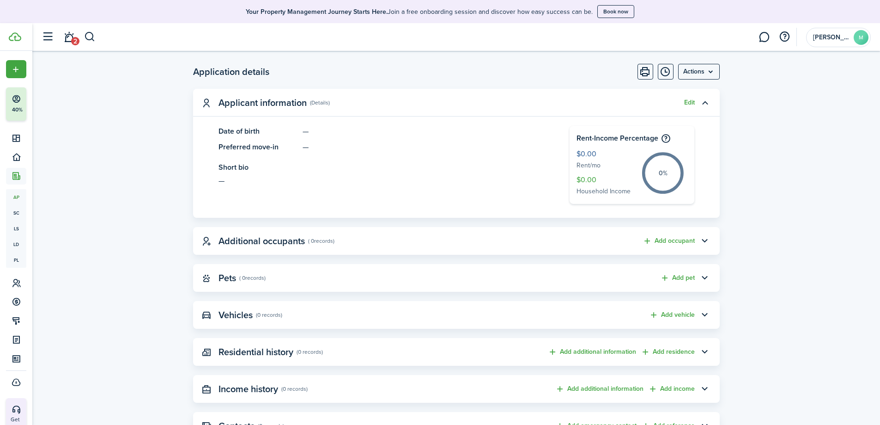
scroll to position [245, 0]
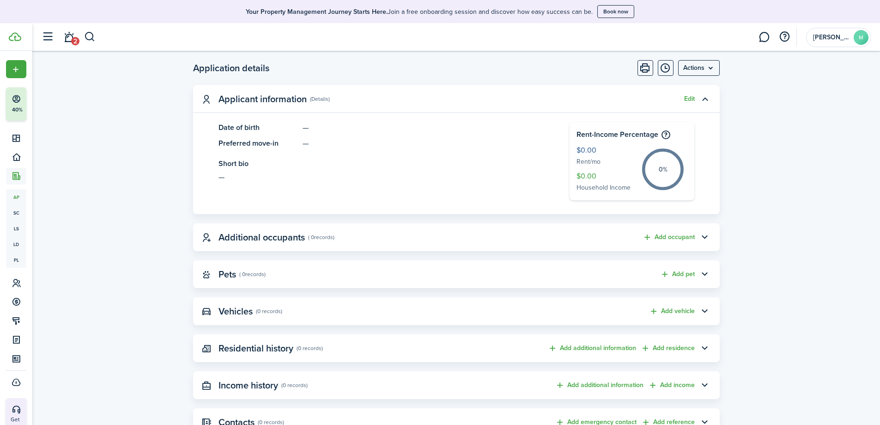
click at [688, 98] on button "Edit" at bounding box center [689, 98] width 11 height 7
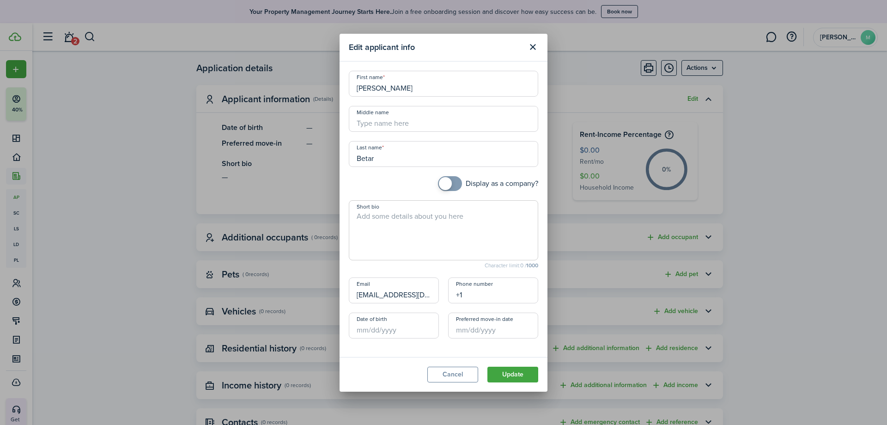
click at [475, 292] on input "+1" at bounding box center [493, 290] width 90 height 26
click at [363, 331] on input "Date of birth" at bounding box center [394, 325] width 90 height 26
type input "[PHONE_NUMBER]"
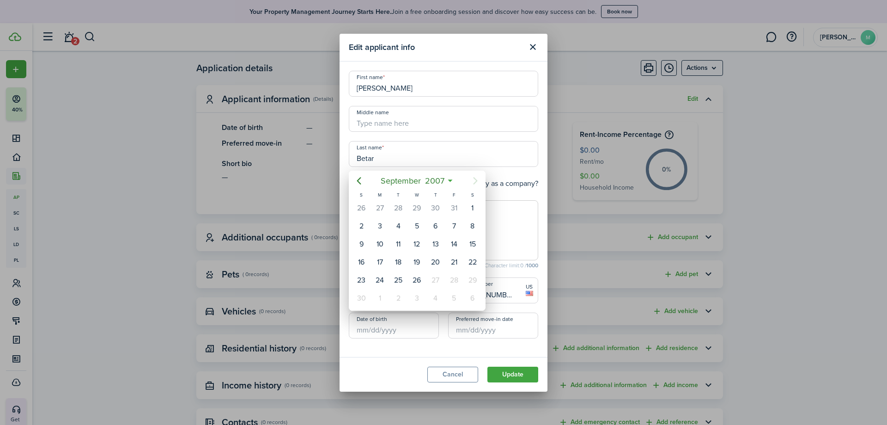
click at [363, 331] on div at bounding box center [443, 212] width 1035 height 572
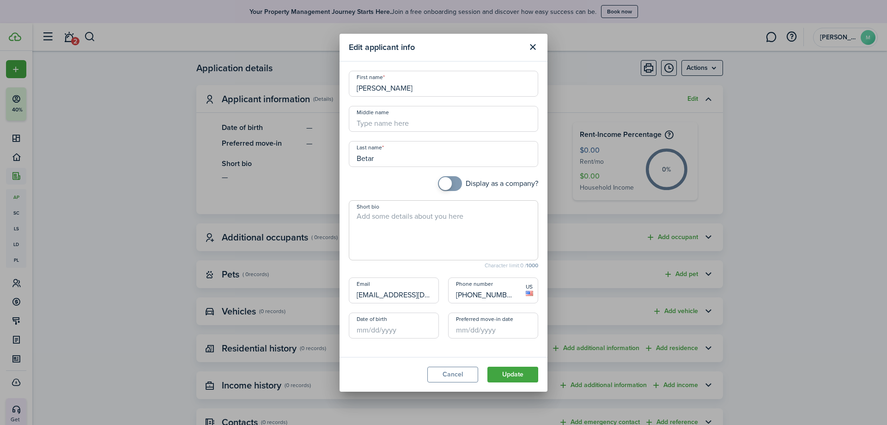
click at [366, 329] on input "Date of birth" at bounding box center [394, 325] width 90 height 26
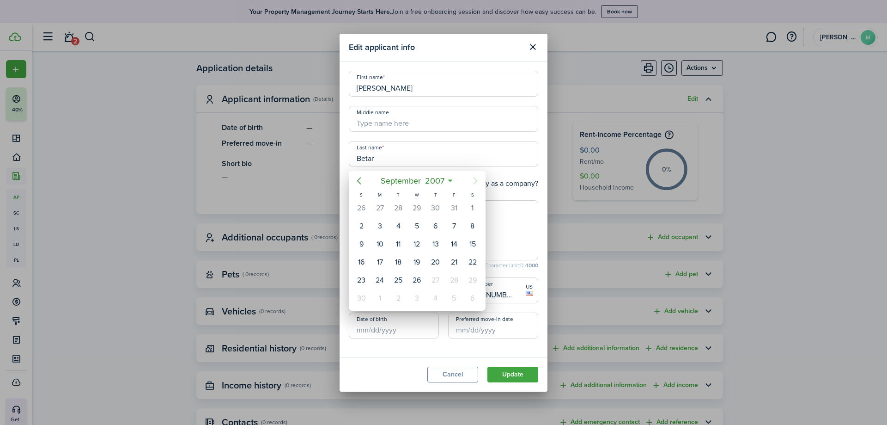
click at [356, 179] on icon "Previous page" at bounding box center [358, 180] width 11 height 11
click at [358, 179] on icon "Previous page" at bounding box center [358, 180] width 11 height 11
click at [474, 182] on icon "Next page" at bounding box center [475, 180] width 11 height 11
click at [425, 181] on span "2007" at bounding box center [427, 180] width 24 height 17
click at [424, 181] on span "2007" at bounding box center [413, 180] width 24 height 17
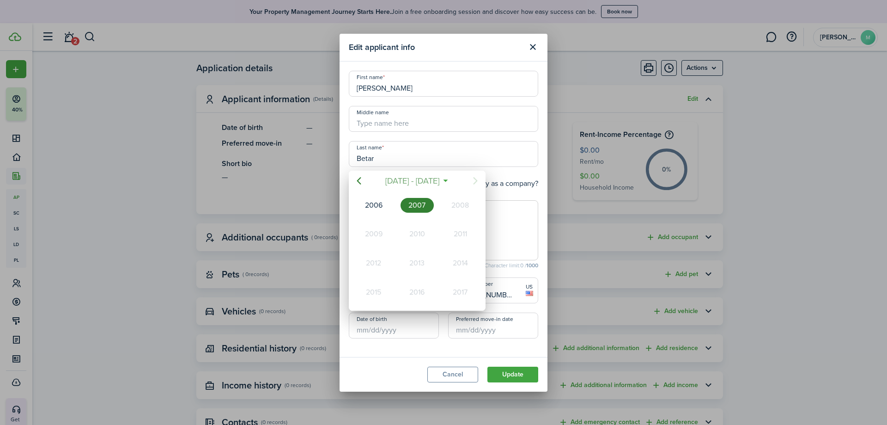
click at [423, 183] on span "[DATE] - [DATE]" at bounding box center [412, 180] width 58 height 17
click at [423, 183] on span "2007" at bounding box center [413, 180] width 24 height 17
click at [423, 183] on span "2007" at bounding box center [427, 180] width 24 height 17
click at [423, 183] on span "2007" at bounding box center [413, 180] width 24 height 17
click at [359, 181] on icon "Previous page" at bounding box center [358, 180] width 11 height 11
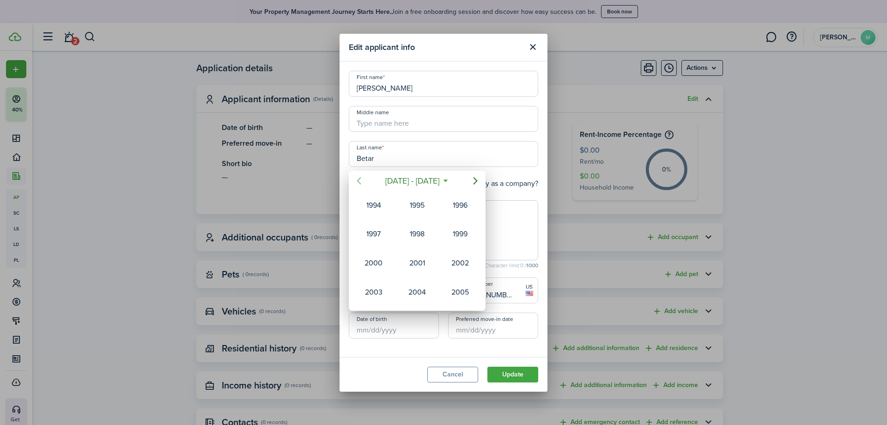
click at [359, 181] on icon "Previous page" at bounding box center [358, 180] width 11 height 11
click at [374, 233] on div "1961" at bounding box center [373, 233] width 33 height 15
click at [423, 265] on div "Aug" at bounding box center [417, 263] width 33 height 15
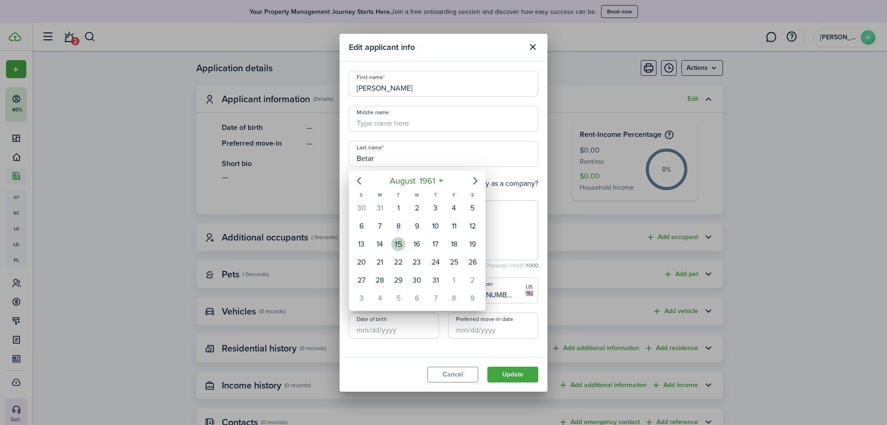
click at [404, 242] on div "15" at bounding box center [398, 244] width 14 height 14
type input "[DATE]"
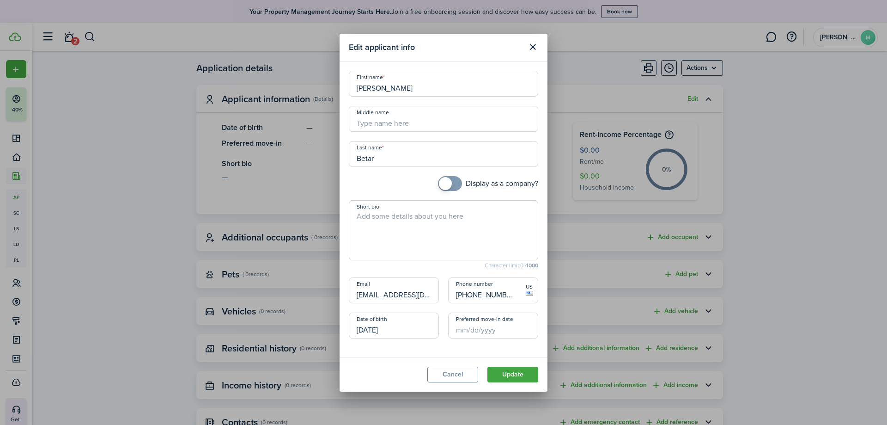
click at [481, 329] on input "Preferred move-in date" at bounding box center [493, 325] width 90 height 26
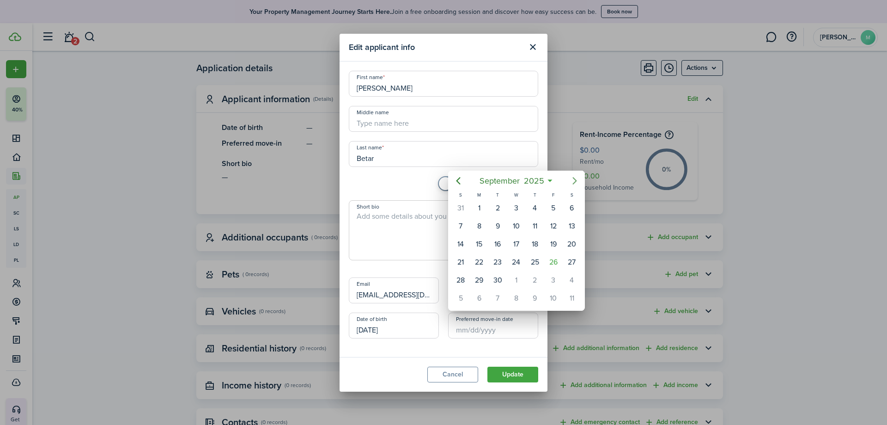
click at [574, 180] on icon "Next page" at bounding box center [574, 180] width 11 height 11
click at [522, 206] on div "1" at bounding box center [516, 208] width 14 height 14
type input "[DATE]"
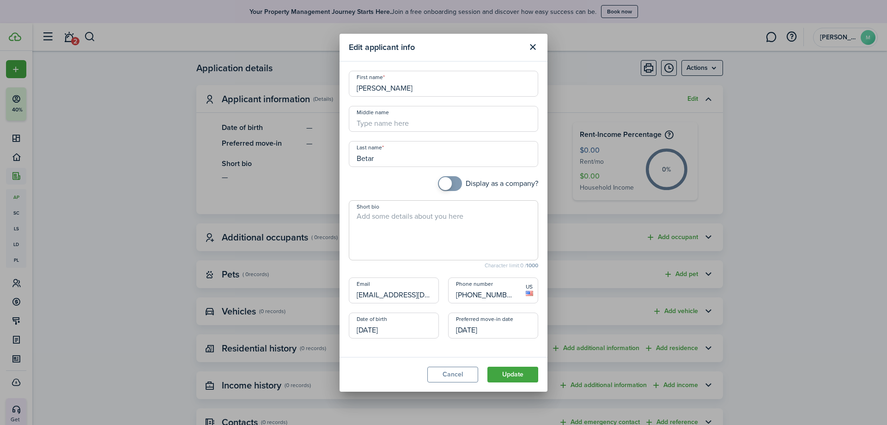
click at [526, 375] on button "Update" at bounding box center [512, 374] width 51 height 16
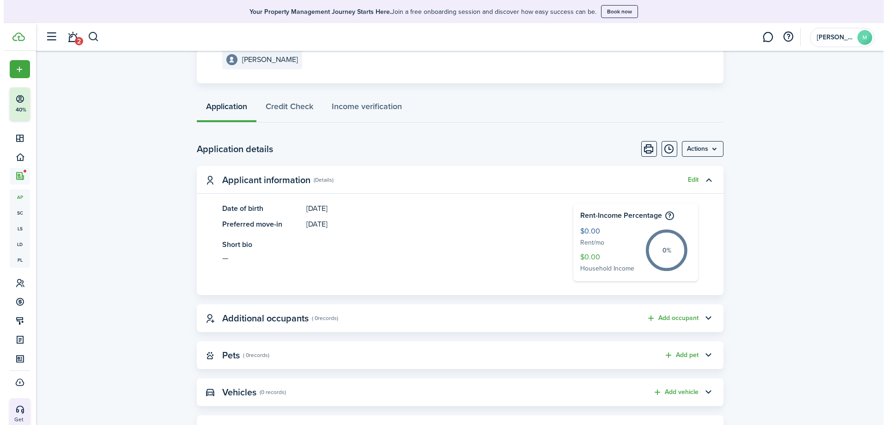
scroll to position [0, 0]
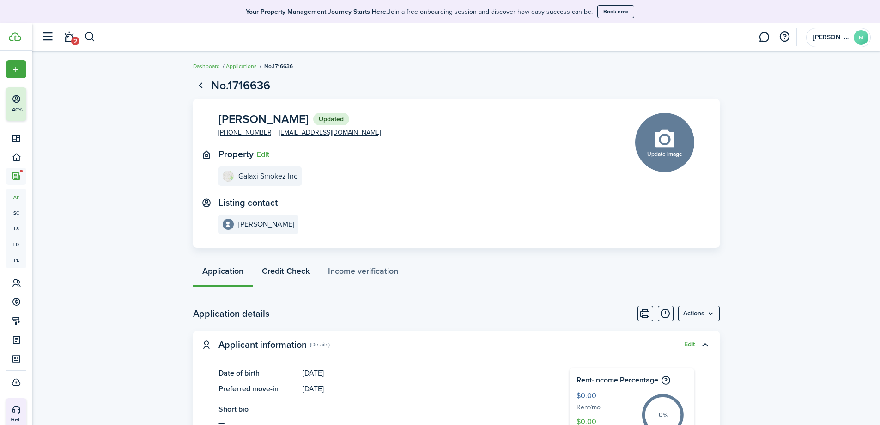
click at [285, 269] on link "Credit Check" at bounding box center [286, 273] width 66 height 28
